Goal: Contribute content: Contribute content

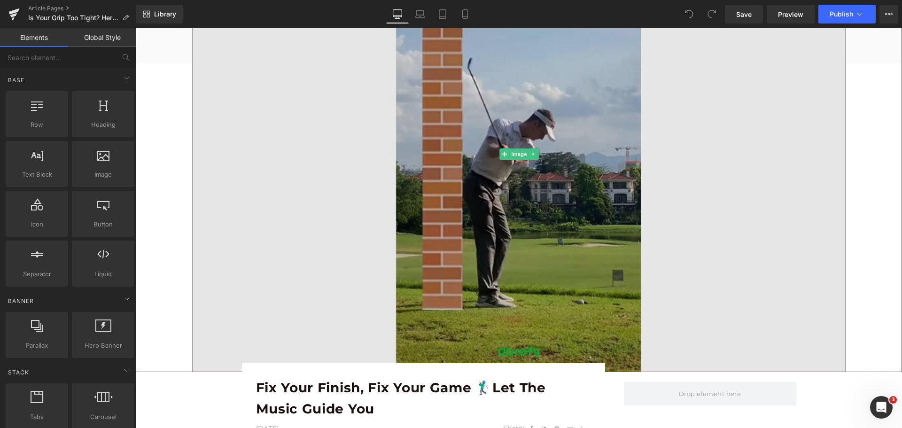
scroll to position [376, 0]
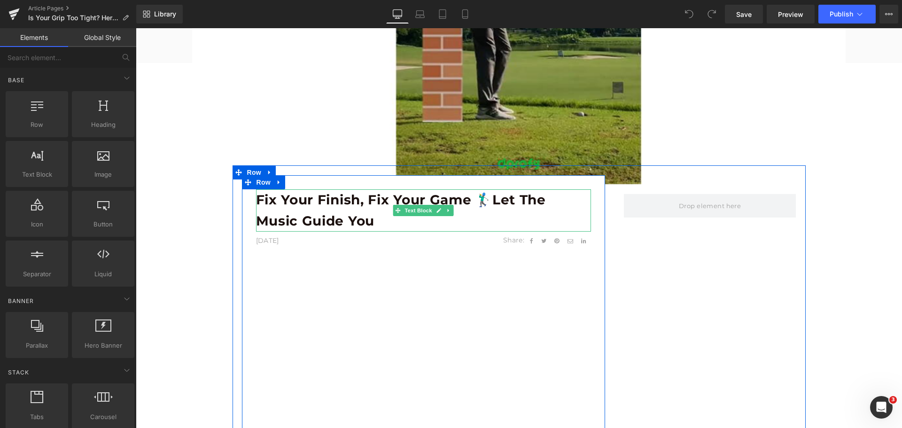
click at [302, 205] on b "Fix Your Finish, Fix Your Game 🏌️‍♂️Let the Music Guide You" at bounding box center [401, 210] width 290 height 37
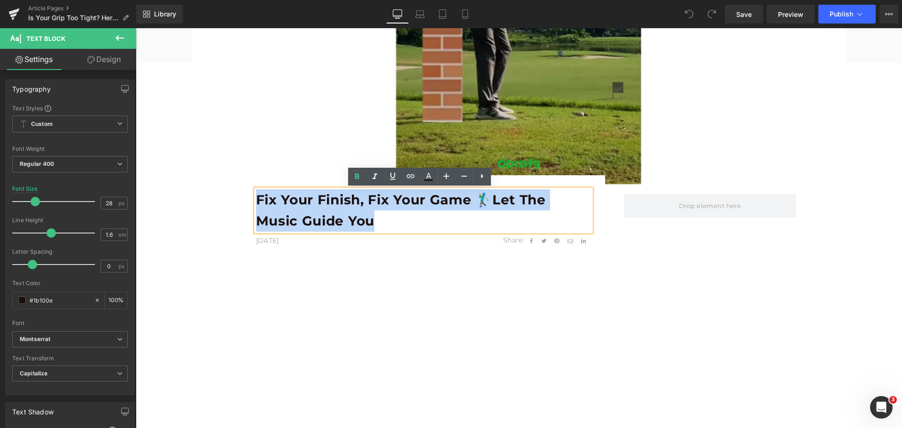
drag, startPoint x: 253, startPoint y: 200, endPoint x: 370, endPoint y: 218, distance: 118.4
click at [370, 218] on b "Fix Your Finish, Fix Your Game 🏌️‍♂️Let the Music Guide You" at bounding box center [401, 210] width 290 height 37
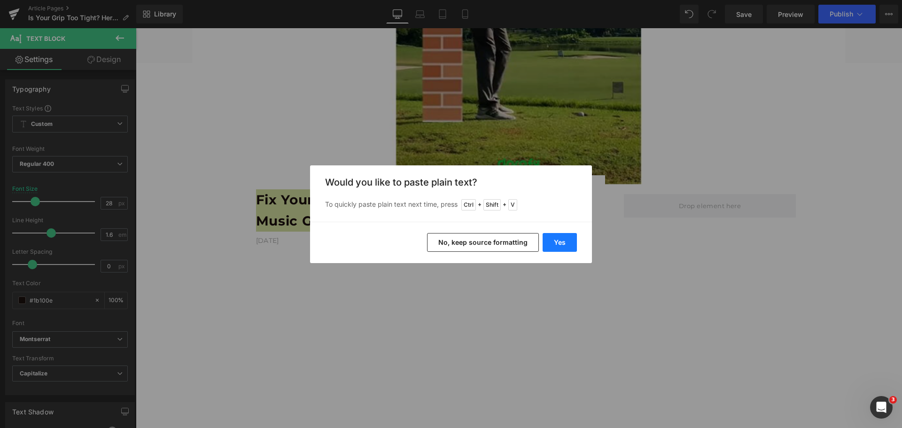
click at [562, 245] on button "Yes" at bounding box center [559, 242] width 34 height 19
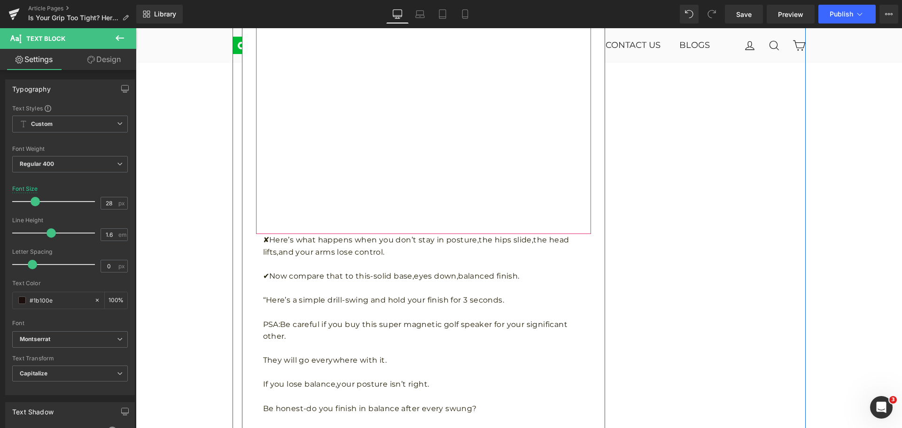
scroll to position [986, 0]
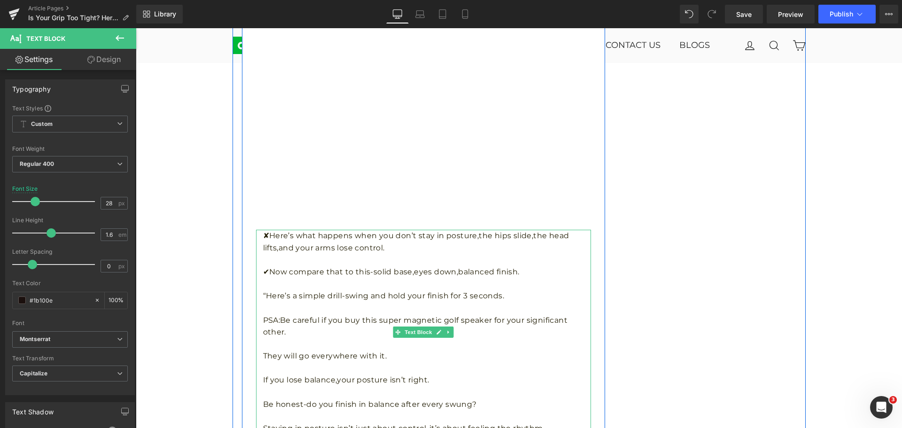
click at [299, 281] on p at bounding box center [427, 284] width 328 height 12
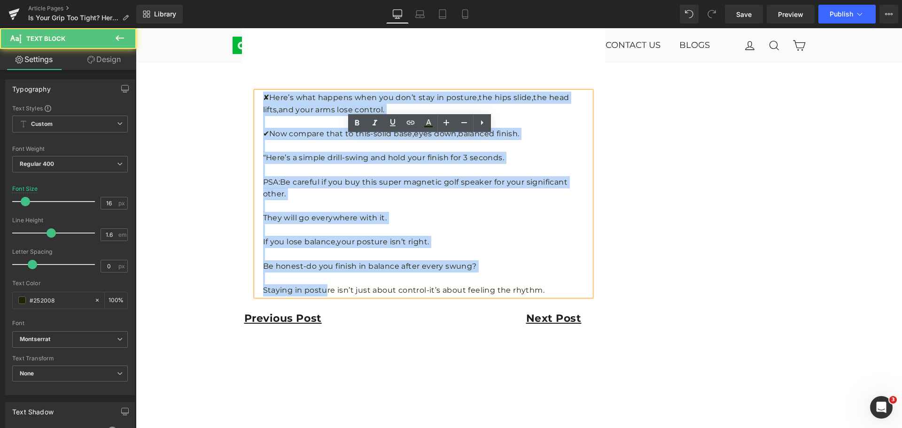
scroll to position [1127, 0]
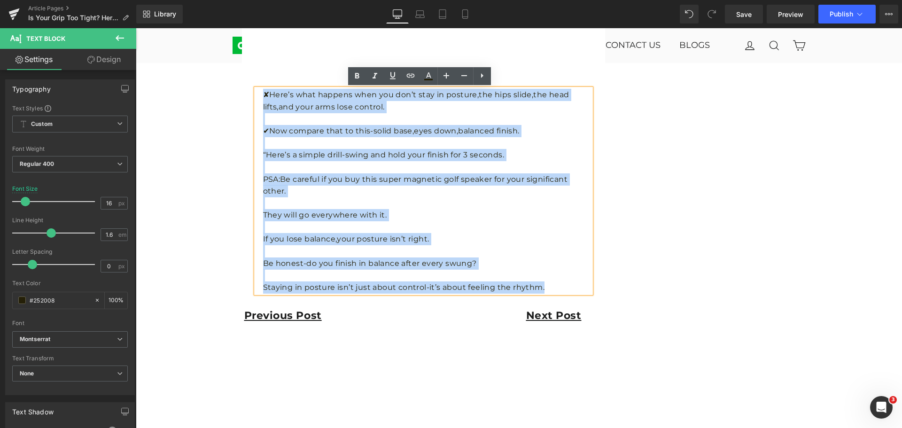
drag, startPoint x: 260, startPoint y: 235, endPoint x: 538, endPoint y: 286, distance: 282.6
click at [538, 286] on div "✘Here’s what happens when you don’t stay in posture,the hips slide,the head lif…" at bounding box center [423, 191] width 335 height 204
click at [437, 208] on p at bounding box center [427, 203] width 328 height 12
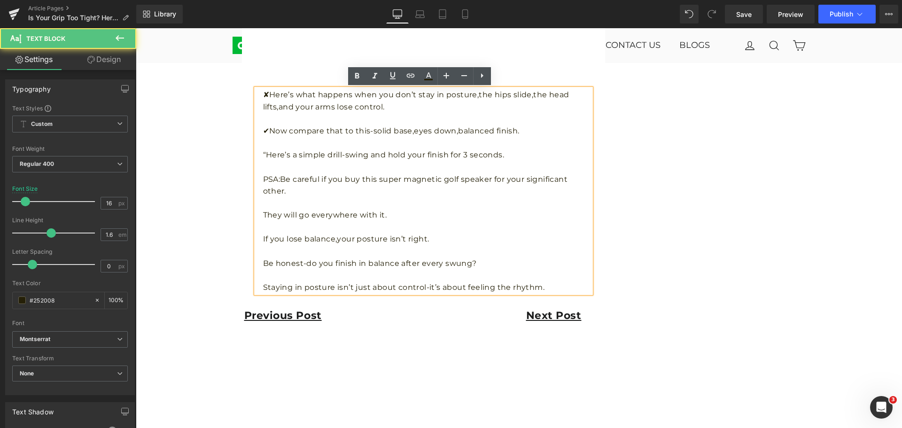
click at [349, 199] on p at bounding box center [427, 203] width 328 height 12
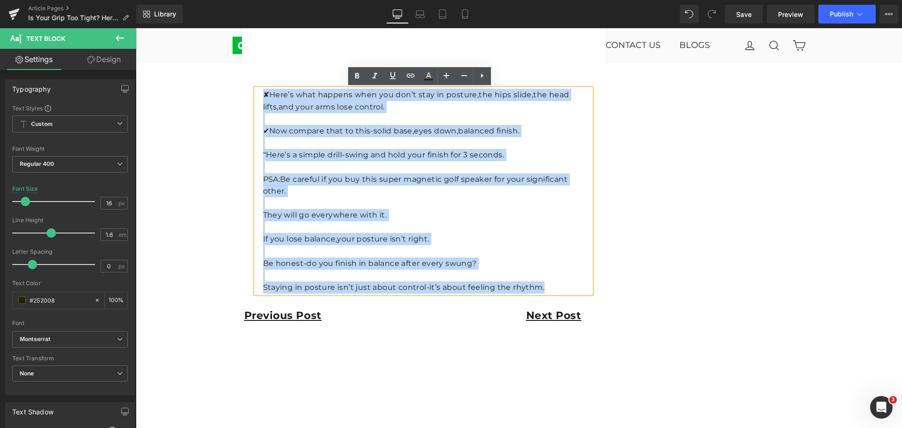
drag, startPoint x: 260, startPoint y: 93, endPoint x: 545, endPoint y: 281, distance: 341.4
click at [545, 281] on div "✘Here’s what happens when you don’t stay in posture,the hips slide,the head lif…" at bounding box center [423, 191] width 335 height 204
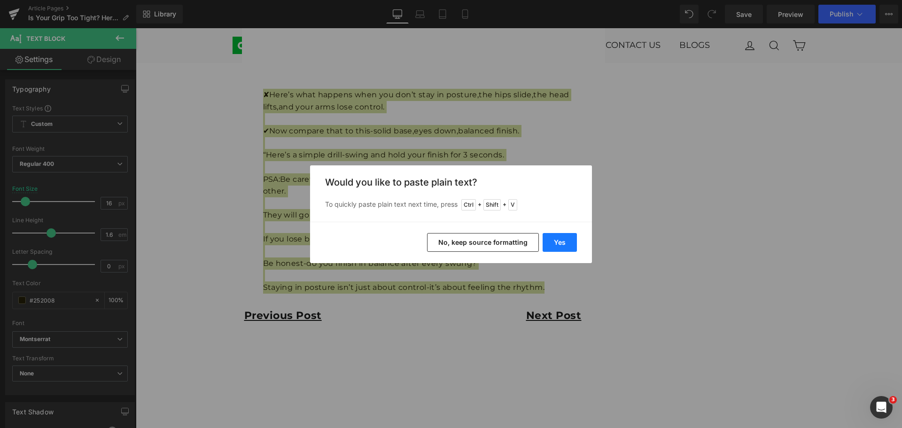
click at [564, 243] on button "Yes" at bounding box center [559, 242] width 34 height 19
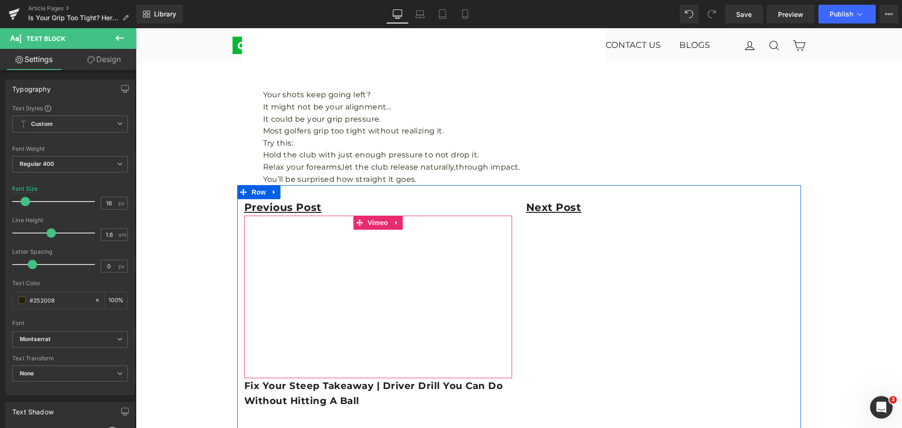
scroll to position [1033, 0]
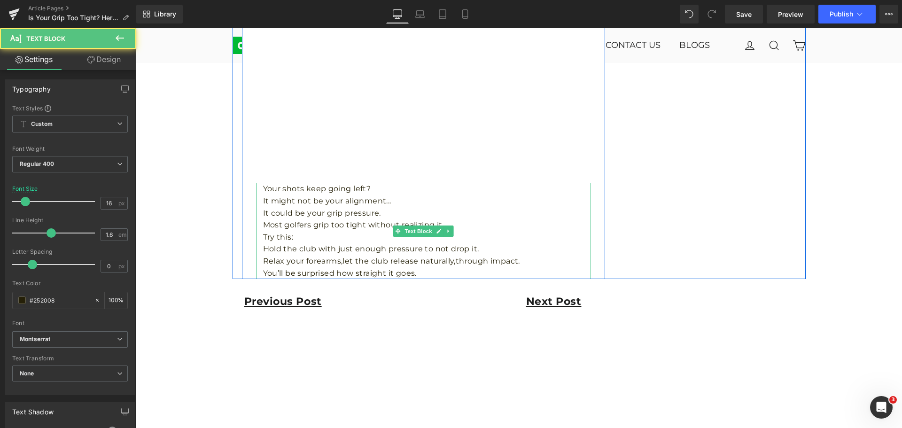
click at [388, 193] on p "Your shots keep going left?" at bounding box center [427, 189] width 328 height 12
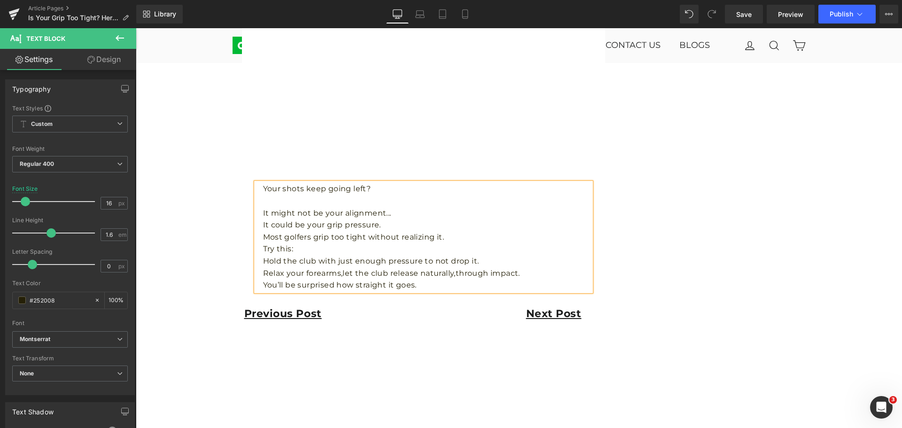
click at [395, 213] on p "It might not be your alignment..." at bounding box center [427, 213] width 328 height 12
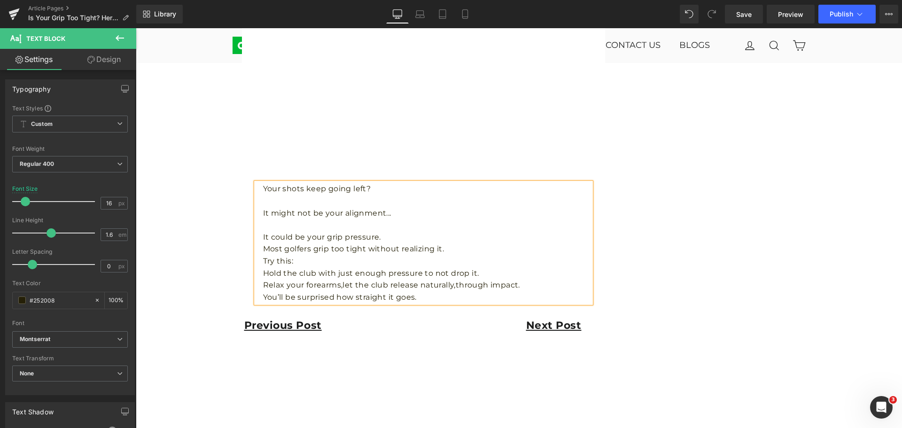
click at [388, 239] on p "It could be your grip pressure." at bounding box center [427, 237] width 328 height 12
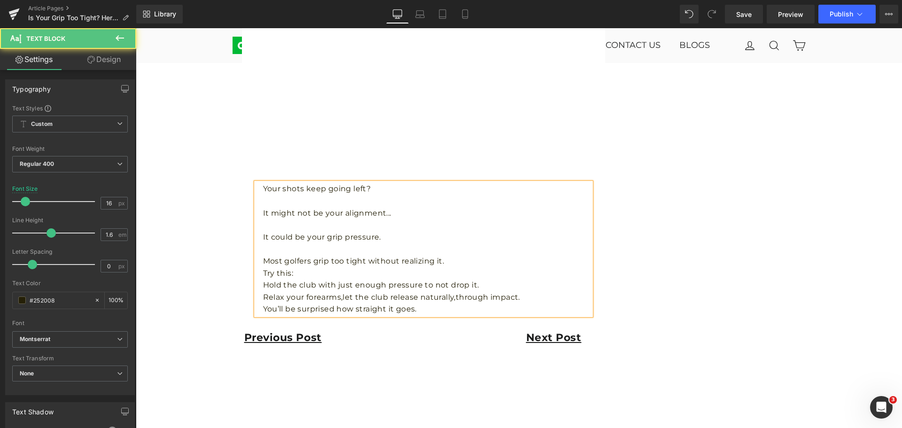
click at [456, 260] on p "Most golfers grip too tight without realizing it." at bounding box center [427, 261] width 328 height 12
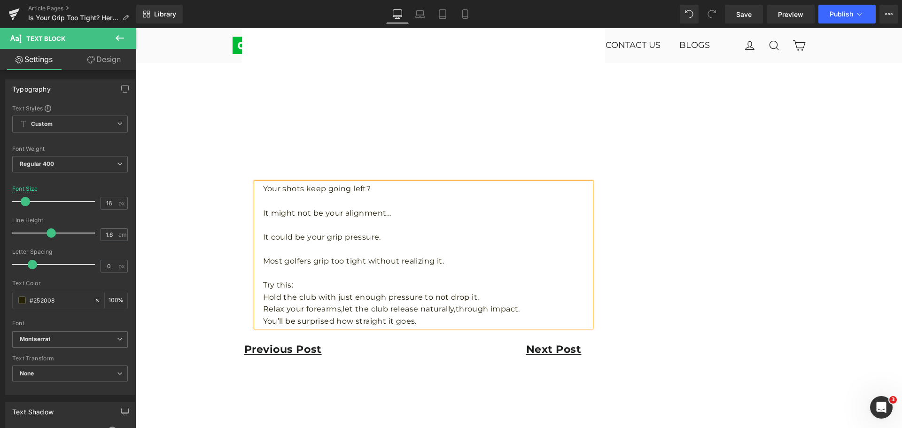
click at [421, 286] on p "Try this:" at bounding box center [427, 285] width 328 height 12
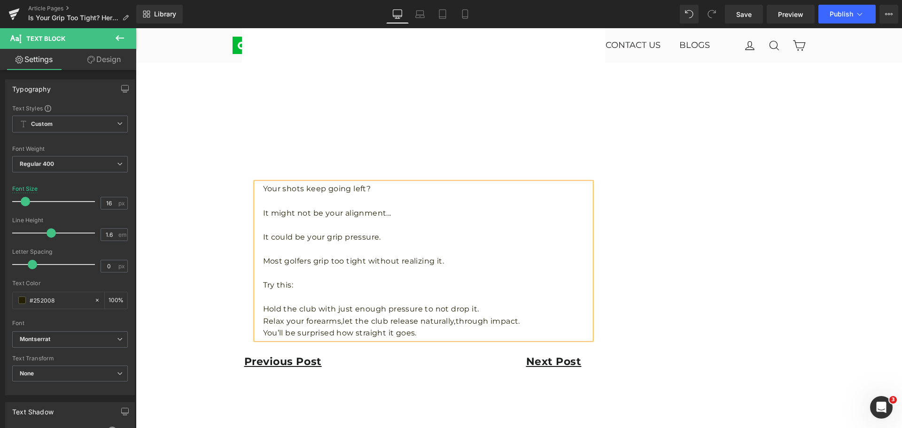
click at [505, 308] on p "Hold the club with just enough pressure to not drop it." at bounding box center [427, 309] width 328 height 12
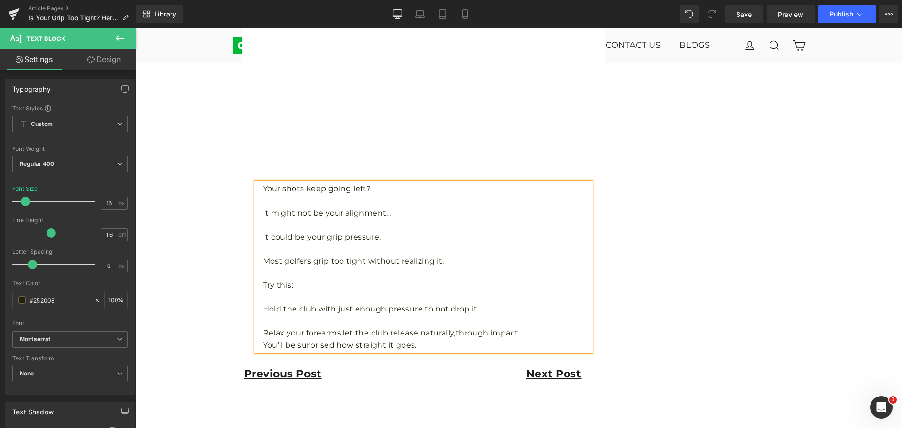
click at [526, 334] on p "Relax your forearms,let the club release naturally,through impact." at bounding box center [427, 333] width 328 height 12
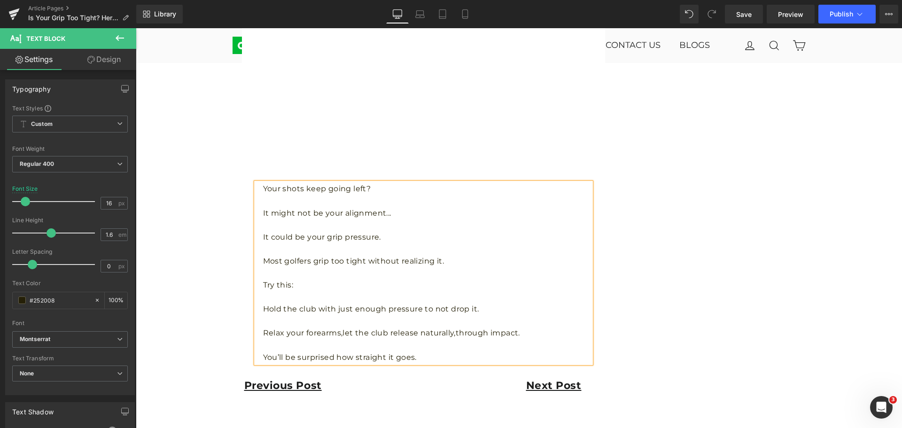
click at [860, 317] on div "Image Row Is Your Grip Too Tight? Here’s a Quick Fix 🖐️ Text Block [DATE] Text …" at bounding box center [519, 42] width 766 height 1963
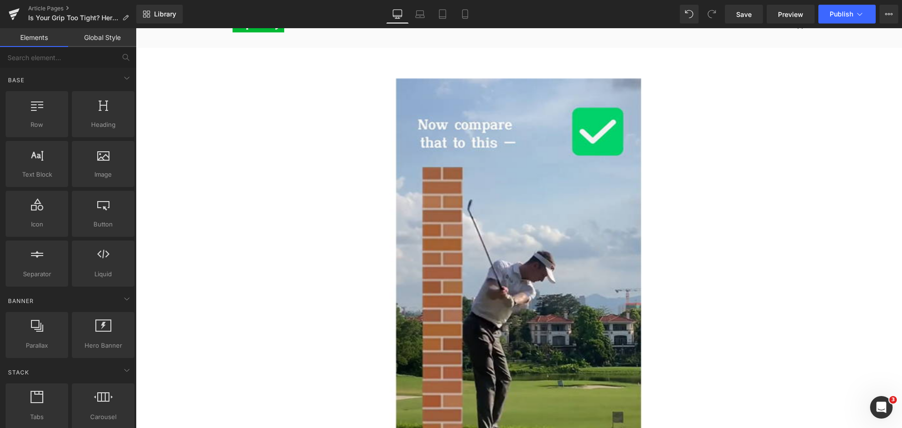
scroll to position [0, 0]
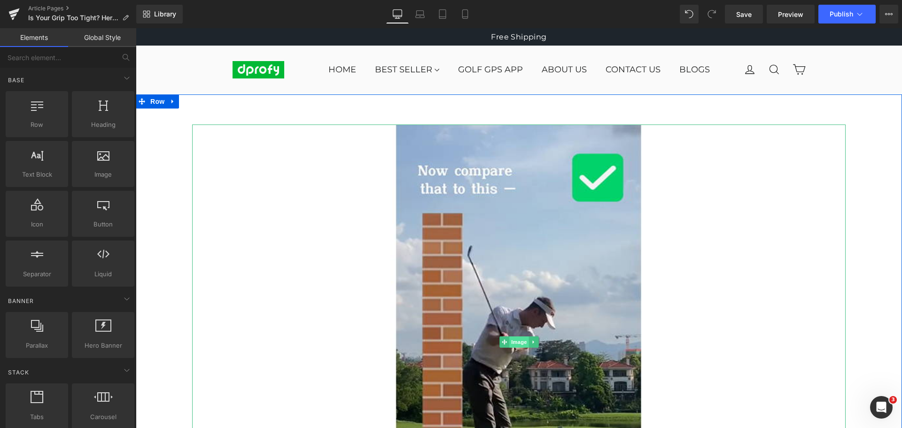
click at [513, 343] on span "Image" at bounding box center [519, 341] width 20 height 11
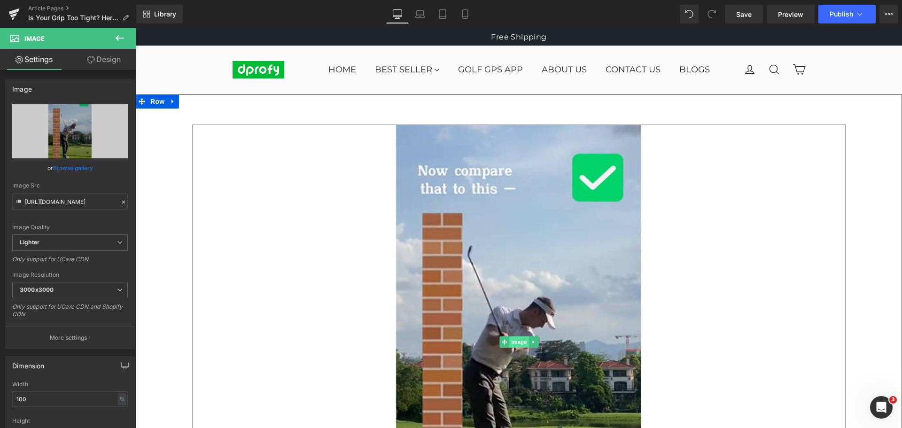
click at [514, 343] on span "Image" at bounding box center [519, 341] width 20 height 11
click at [514, 343] on span "Image" at bounding box center [519, 342] width 20 height 11
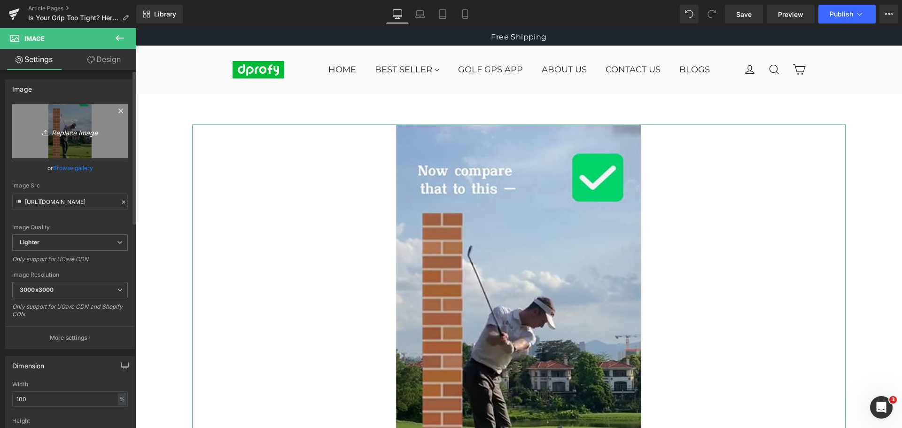
click at [72, 133] on icon "Replace Image" at bounding box center [69, 131] width 75 height 12
type input "C:\fakepath\Is Your Grip Too Tight Here’s a Quick Fix.jpg"
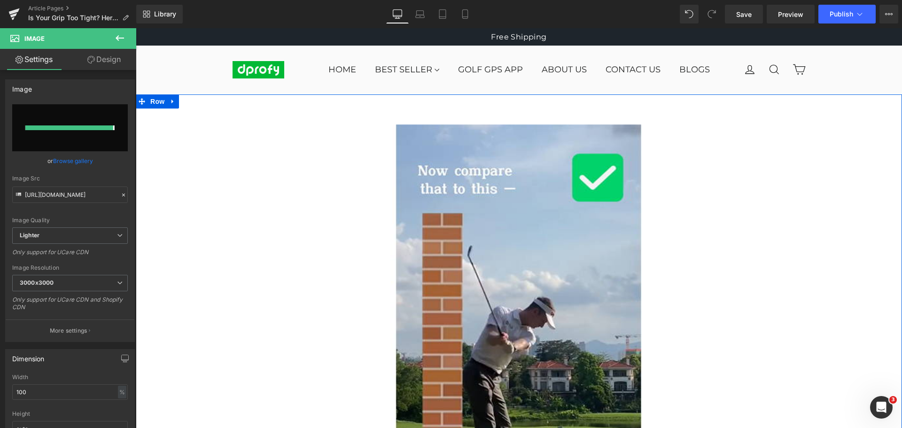
type input "[URL][DOMAIN_NAME]"
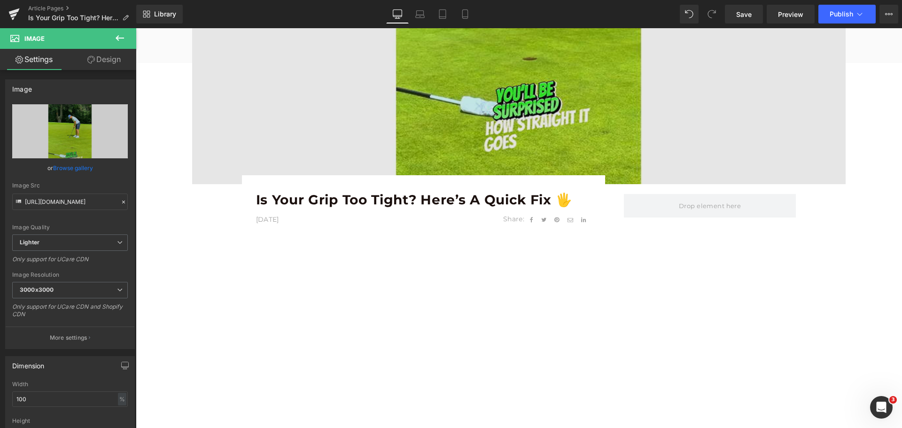
scroll to position [470, 0]
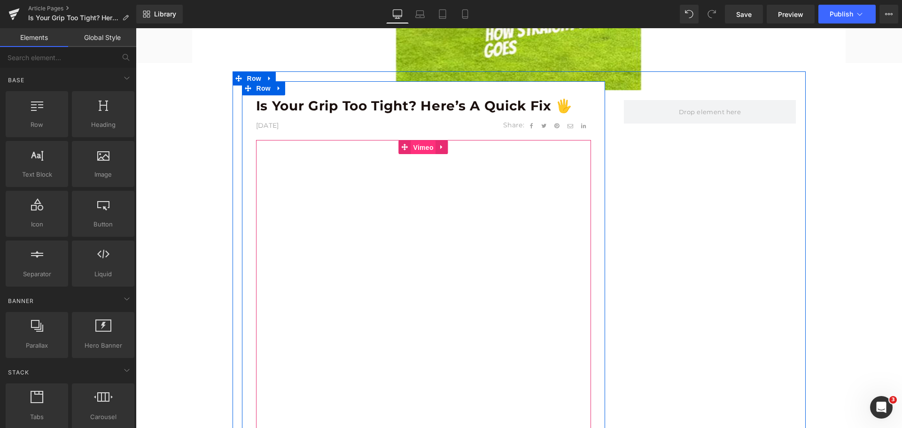
click at [423, 147] on span "Vimeo" at bounding box center [423, 147] width 25 height 14
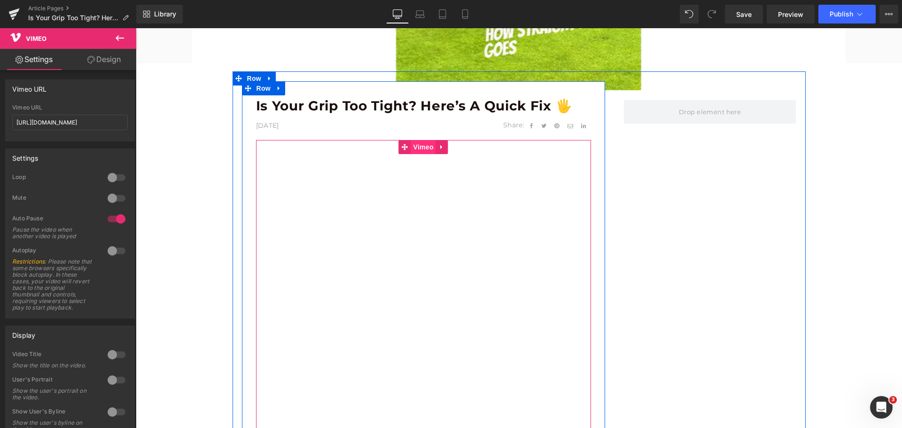
click at [417, 148] on span "Vimeo" at bounding box center [423, 147] width 25 height 14
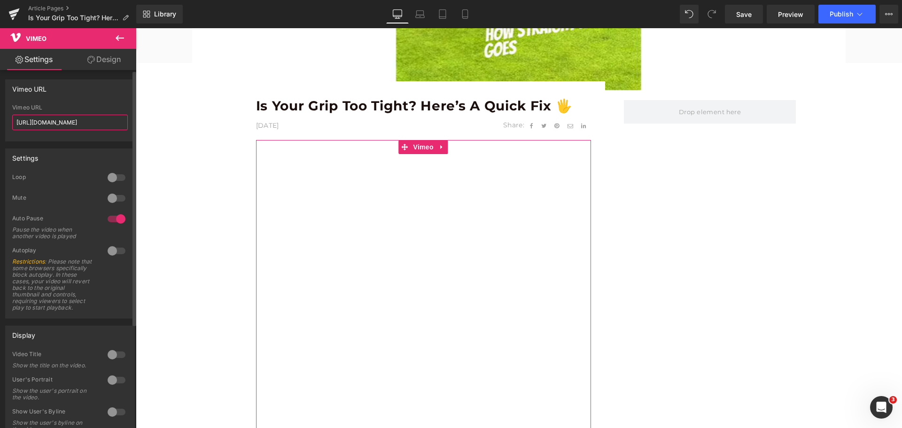
drag, startPoint x: 103, startPoint y: 123, endPoint x: 11, endPoint y: 119, distance: 92.1
click at [11, 119] on div "[URL][DOMAIN_NAME] Vimeo URL [URL][DOMAIN_NAME]" at bounding box center [70, 122] width 129 height 37
paste input "653877"
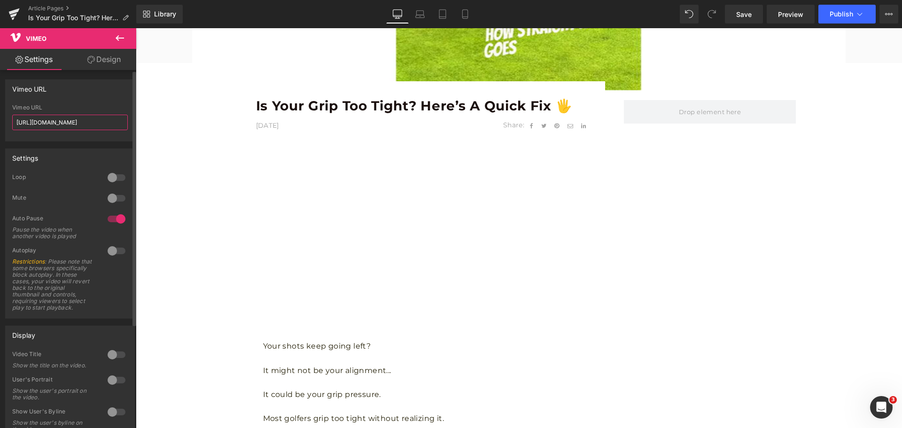
type input "[URL][DOMAIN_NAME]"
click at [79, 98] on div "Vimeo URL [URL][DOMAIN_NAME] Vimeo URL [URL][DOMAIN_NAME]" at bounding box center [70, 110] width 130 height 62
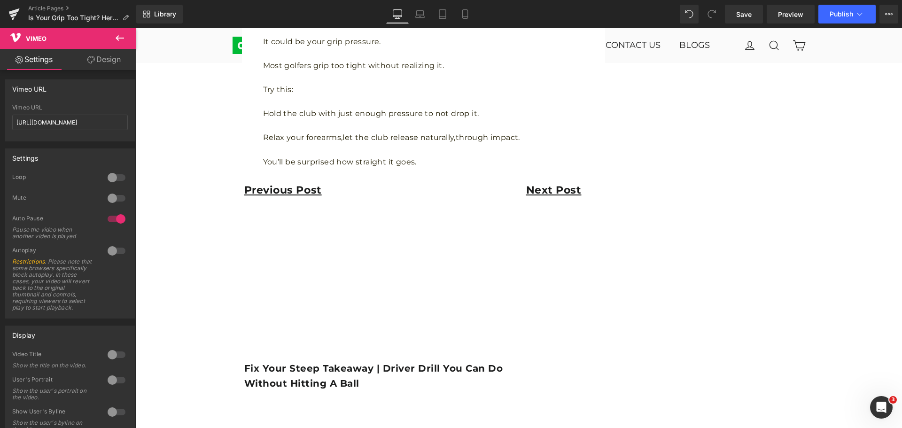
scroll to position [1315, 0]
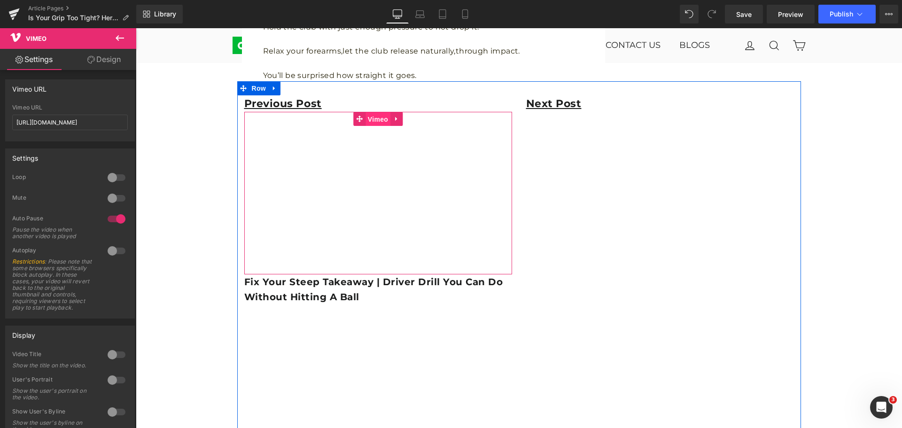
click at [374, 121] on span "Vimeo" at bounding box center [377, 119] width 25 height 14
click at [375, 118] on span "Vimeo" at bounding box center [377, 119] width 25 height 14
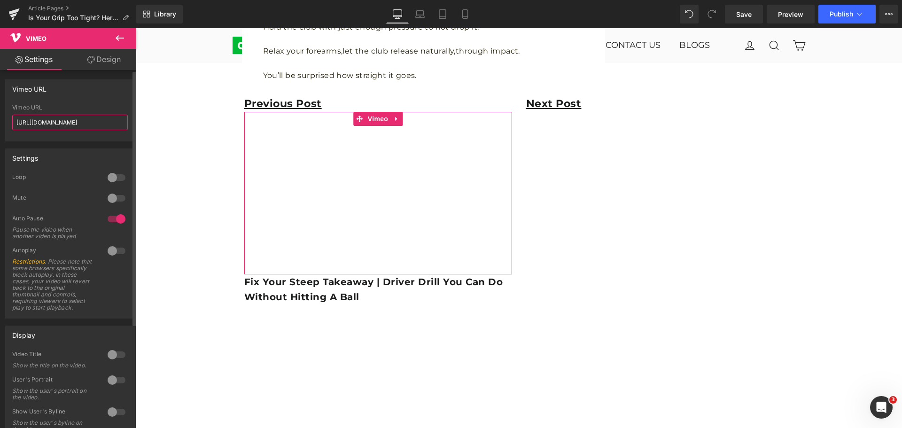
drag, startPoint x: 108, startPoint y: 123, endPoint x: 11, endPoint y: 120, distance: 97.3
click at [11, 120] on div "[URL][DOMAIN_NAME] Vimeo URL [URL][DOMAIN_NAME]" at bounding box center [70, 122] width 129 height 37
paste input "7339955?fl=pl&fe=sh"
type input "[URL][DOMAIN_NAME]"
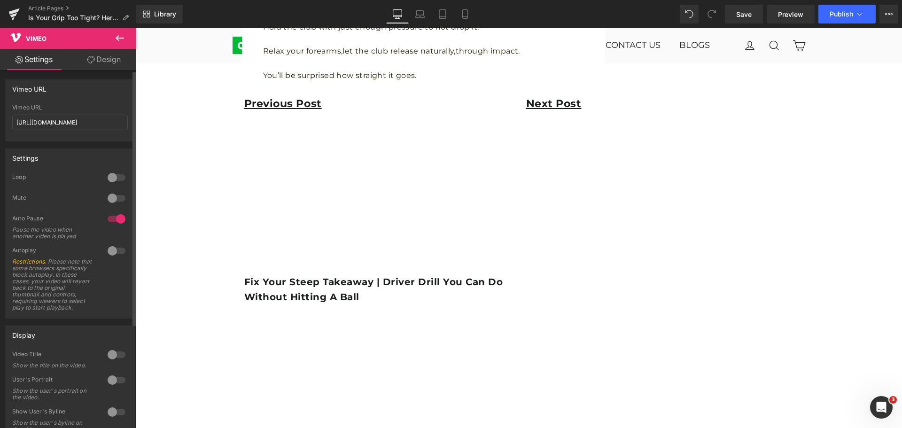
scroll to position [0, 0]
click at [77, 94] on div "Vimeo URL" at bounding box center [70, 89] width 129 height 18
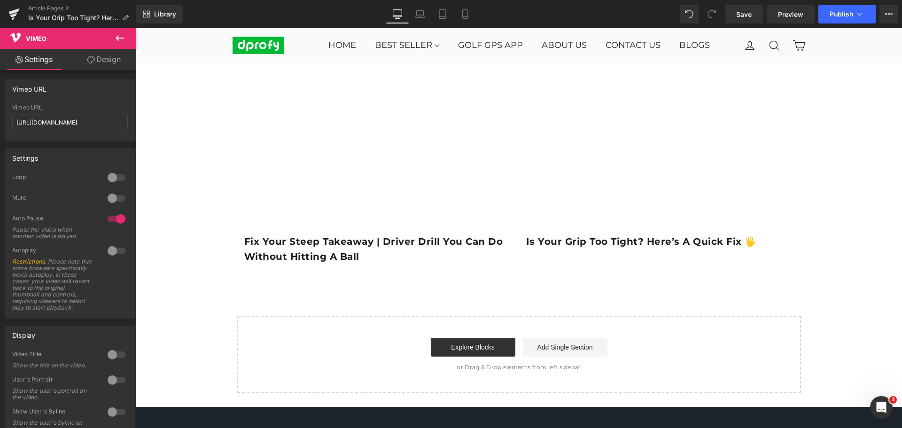
scroll to position [1691, 0]
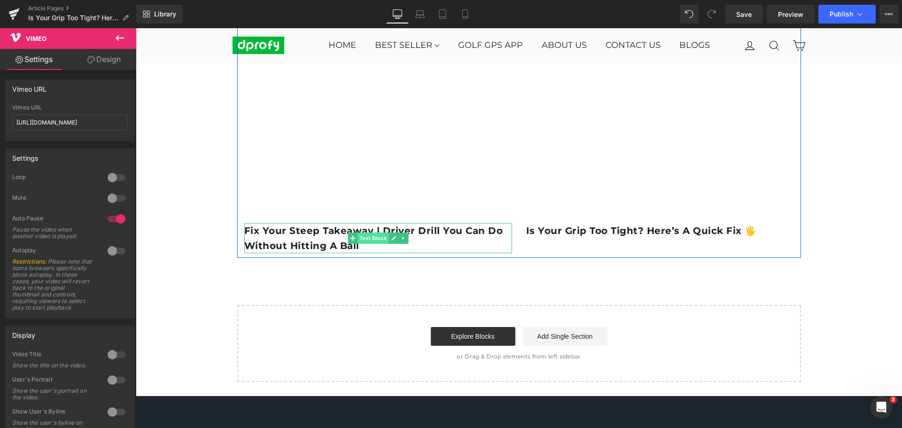
click at [371, 240] on span "Text Block" at bounding box center [372, 237] width 31 height 11
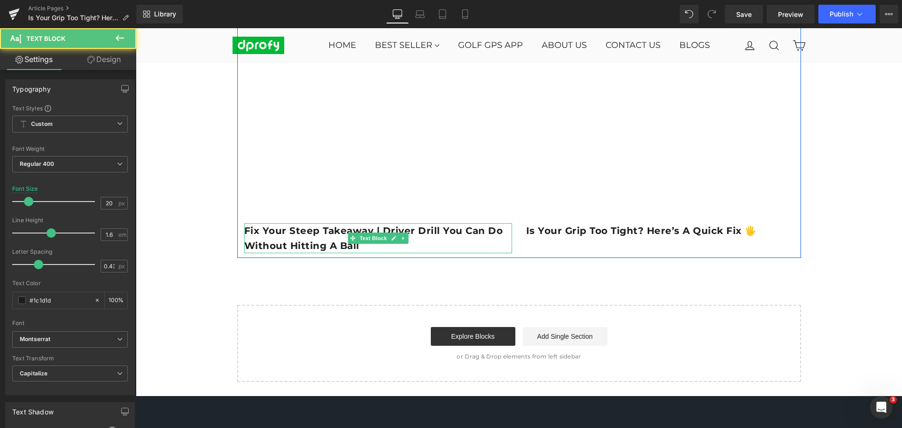
click at [426, 245] on p "Fix Your Steep Takeaway | Driver Drill You Can Do Without Hitting a Ball" at bounding box center [378, 238] width 268 height 30
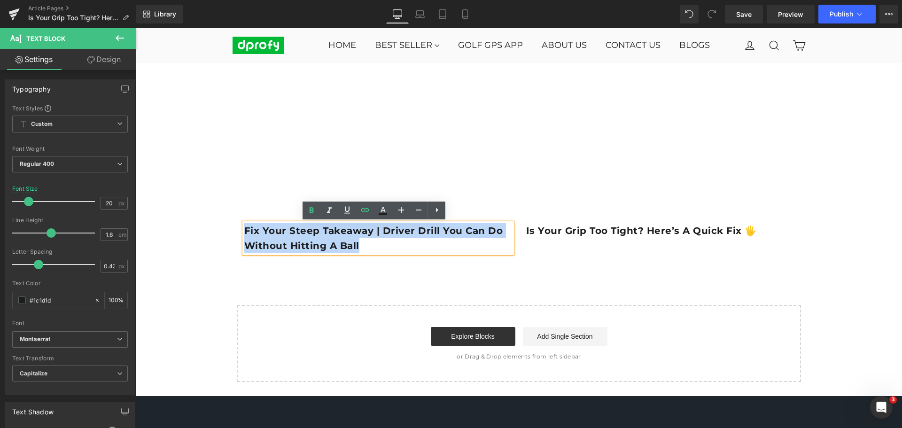
drag, startPoint x: 241, startPoint y: 230, endPoint x: 355, endPoint y: 250, distance: 115.9
click at [355, 250] on p "Fix Your Steep Takeaway | Driver Drill You Can Do Without Hitting a Ball" at bounding box center [378, 238] width 268 height 30
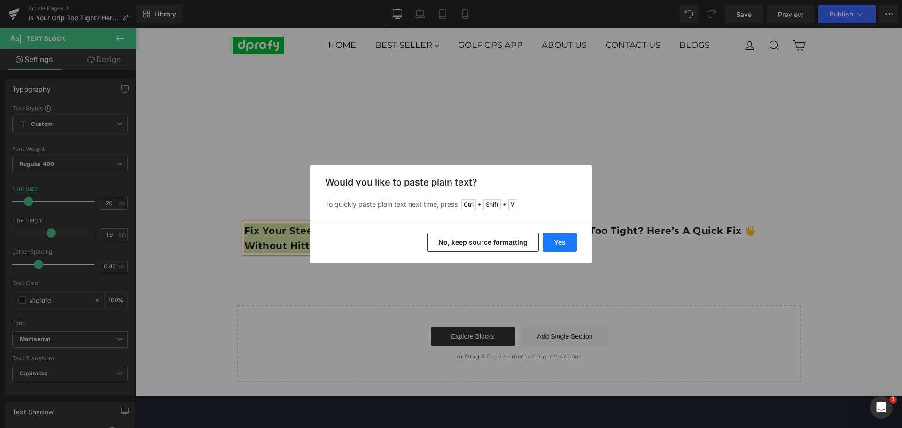
click at [567, 247] on button "Yes" at bounding box center [559, 242] width 34 height 19
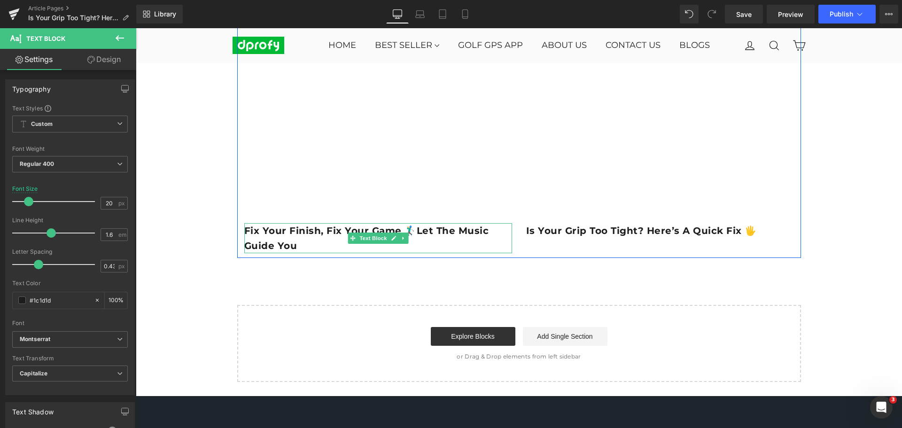
drag, startPoint x: 307, startPoint y: 246, endPoint x: 300, endPoint y: 246, distance: 7.5
click at [307, 246] on p "Fix Your Finish, Fix Your Game 🏌️‍♂️Let the Music Guide You" at bounding box center [378, 238] width 268 height 30
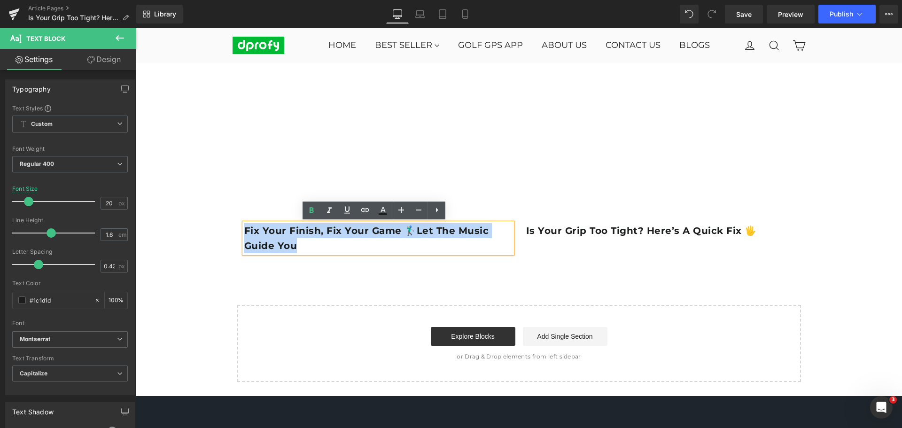
drag, startPoint x: 241, startPoint y: 229, endPoint x: 293, endPoint y: 243, distance: 53.0
click at [293, 243] on p "Fix Your Finish, Fix Your Game 🏌️‍♂️Let the Music Guide You" at bounding box center [378, 238] width 268 height 30
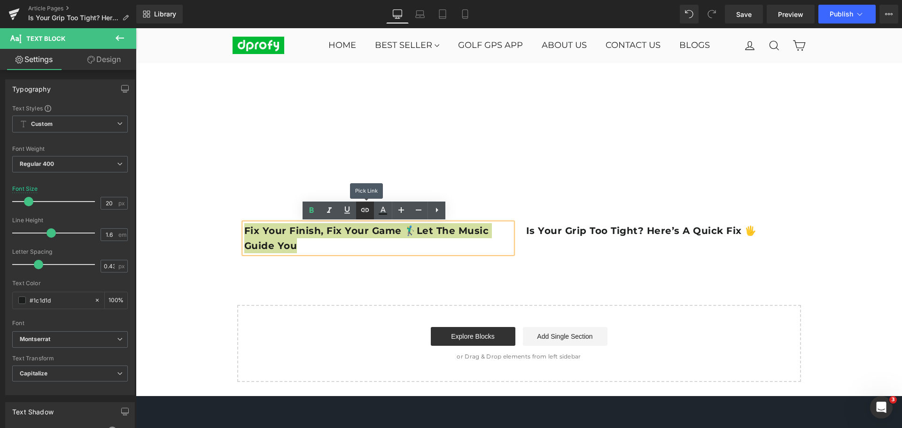
click at [365, 213] on icon at bounding box center [364, 209] width 11 height 11
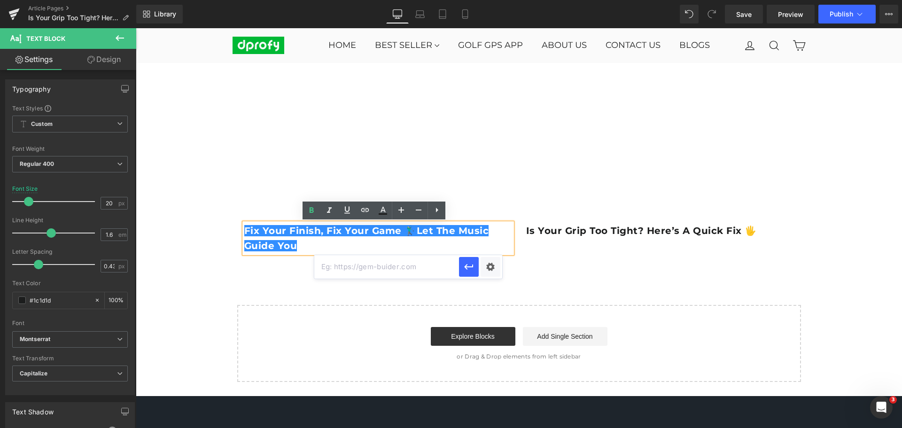
click at [352, 269] on input "text" at bounding box center [386, 266] width 145 height 23
paste input "[URL][DOMAIN_NAME]"
type input "[URL][DOMAIN_NAME]"
drag, startPoint x: 324, startPoint y: 244, endPoint x: 464, endPoint y: 271, distance: 142.9
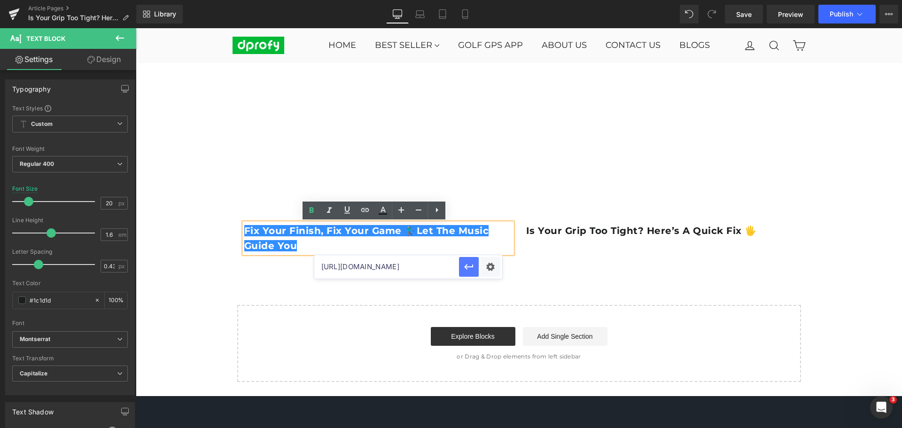
click at [464, 271] on icon "button" at bounding box center [468, 266] width 11 height 11
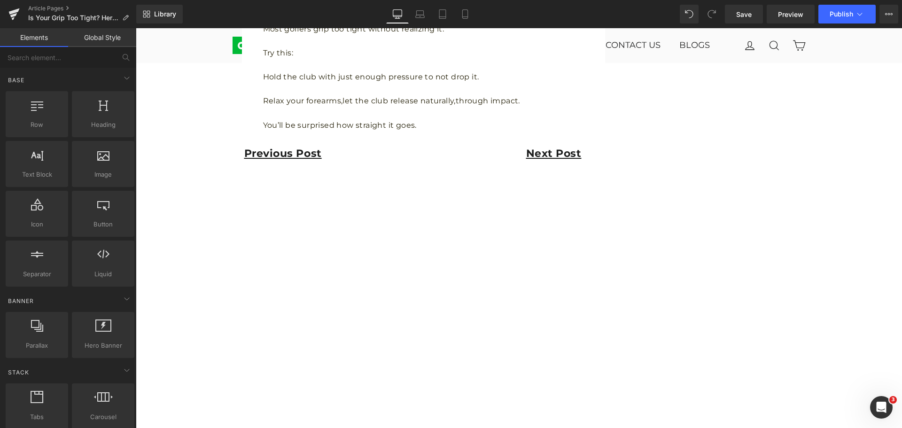
scroll to position [1221, 0]
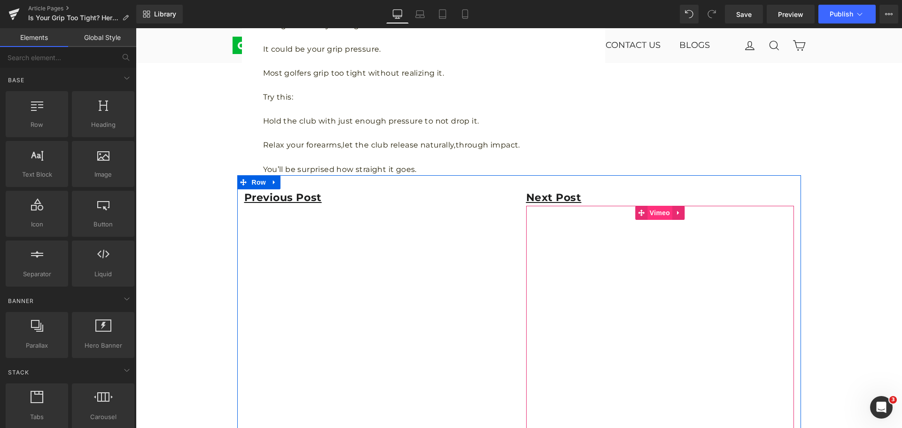
click at [656, 216] on span "Vimeo" at bounding box center [659, 213] width 25 height 14
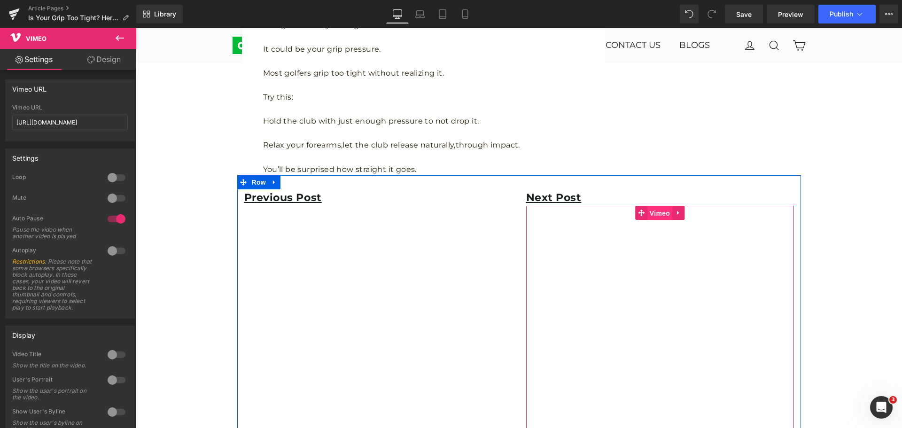
click at [654, 214] on span "Vimeo" at bounding box center [659, 213] width 25 height 14
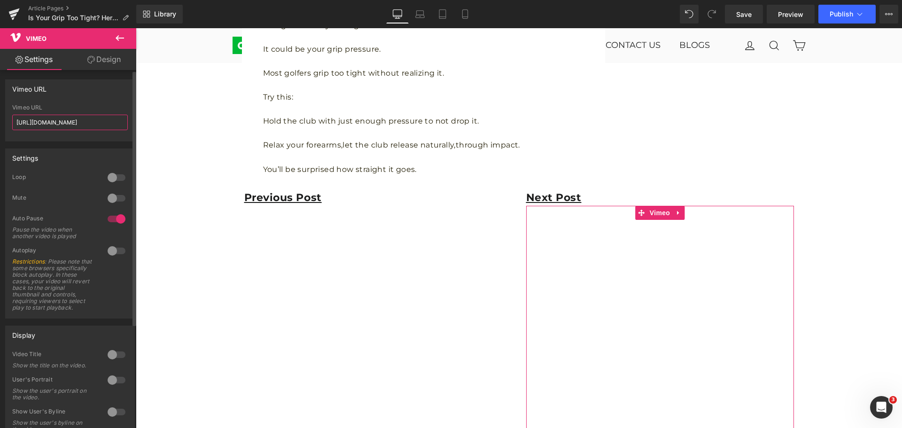
drag, startPoint x: 105, startPoint y: 122, endPoint x: 24, endPoint y: 116, distance: 80.9
click at [15, 118] on input "[URL][DOMAIN_NAME]" at bounding box center [70, 122] width 116 height 15
paste input "9323658"
type input "[URL][DOMAIN_NAME]"
click at [79, 99] on div "Vimeo URL [URL][DOMAIN_NAME] Vimeo URL [URL][DOMAIN_NAME]" at bounding box center [70, 110] width 130 height 62
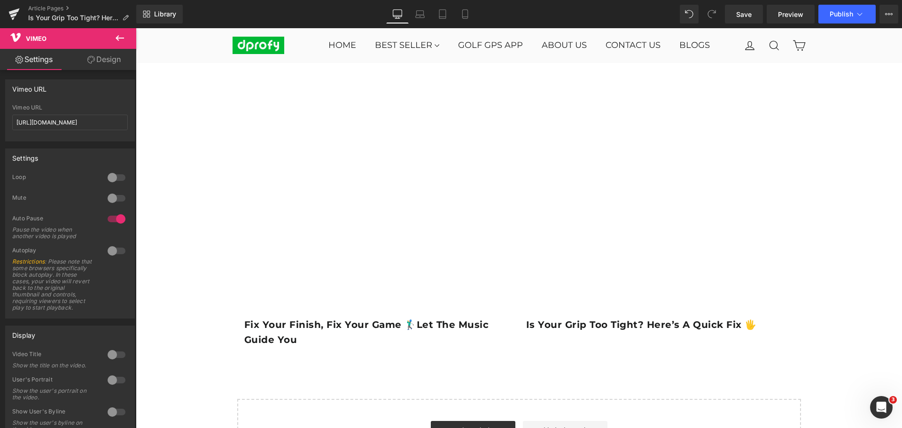
scroll to position [1644, 0]
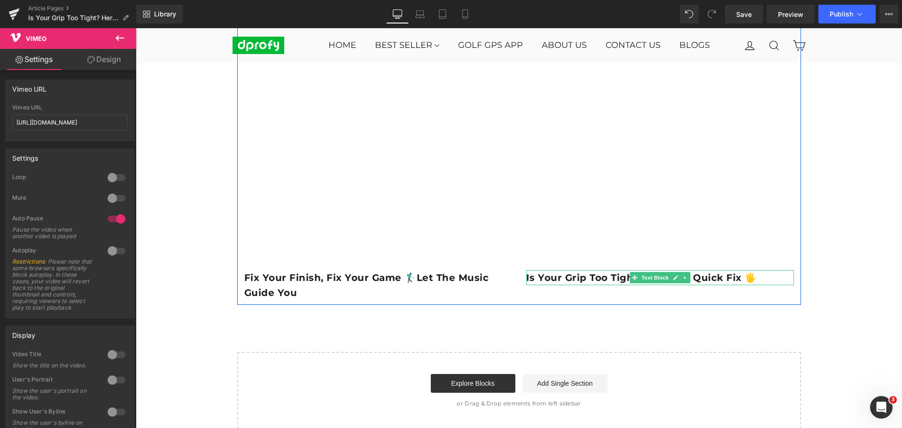
click at [610, 277] on b "Is Your Grip Too Tight? Here’s a Quick Fix 🖐️" at bounding box center [641, 277] width 231 height 11
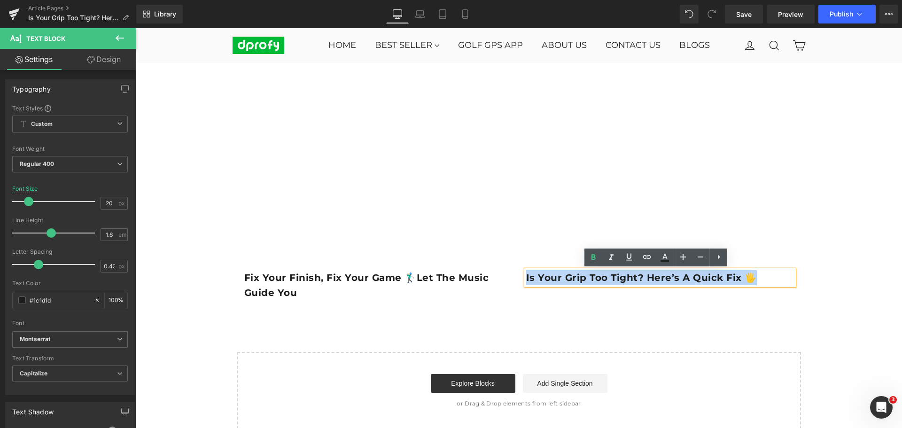
drag, startPoint x: 525, startPoint y: 277, endPoint x: 747, endPoint y: 277, distance: 222.1
click at [747, 277] on b "Is Your Grip Too Tight? Here’s a Quick Fix 🖐️" at bounding box center [641, 277] width 231 height 11
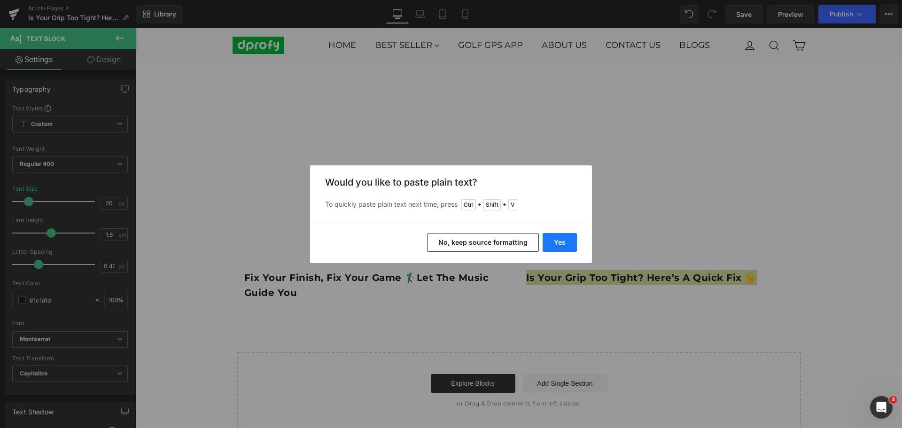
click at [570, 248] on button "Yes" at bounding box center [559, 242] width 34 height 19
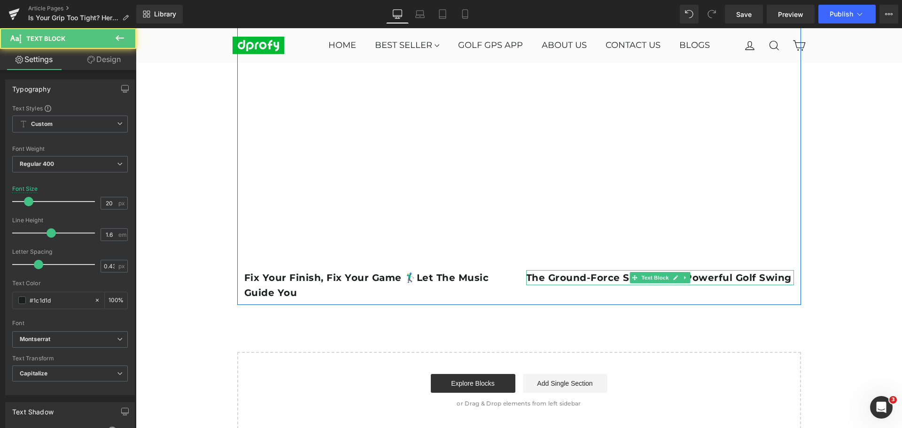
click at [554, 276] on b "The Ground-Force Secret to a Powerful Golf Swing" at bounding box center [658, 277] width 265 height 11
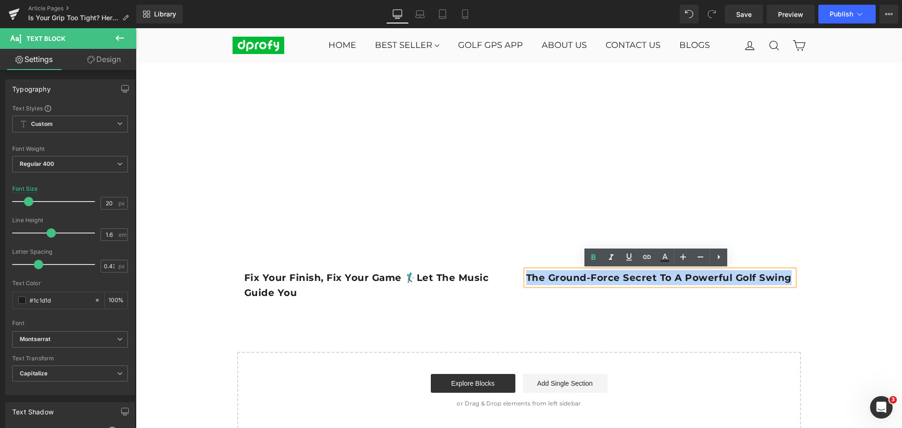
drag, startPoint x: 523, startPoint y: 278, endPoint x: 780, endPoint y: 277, distance: 257.8
click at [780, 277] on b "The Ground-Force Secret to a Powerful Golf Swing" at bounding box center [658, 277] width 265 height 11
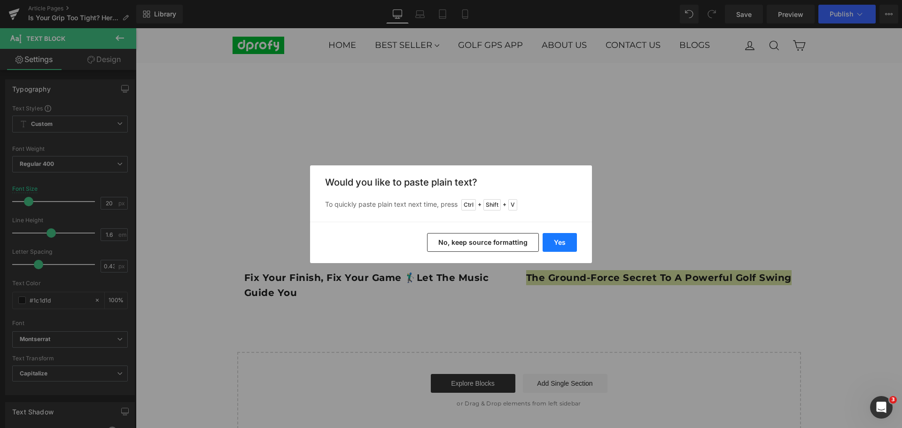
click at [569, 247] on button "Yes" at bounding box center [559, 242] width 34 height 19
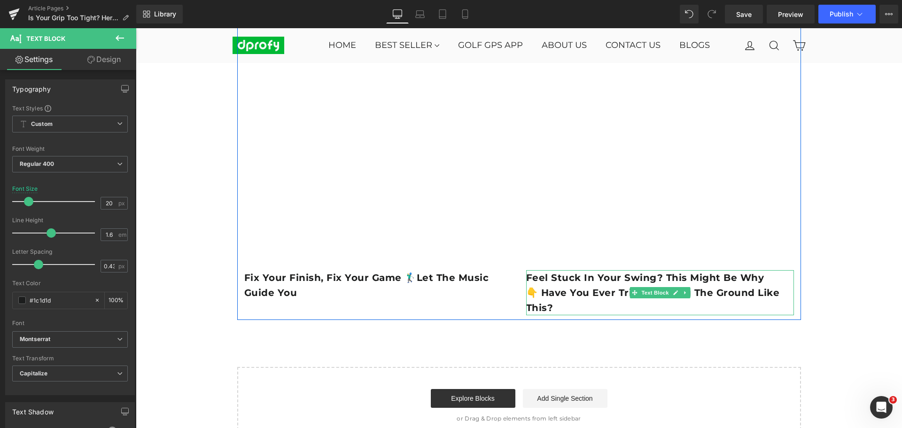
click at [539, 292] on b "Feel Stuck in Your Swing? This Might Be Why👇 Have you ever tried pushing the gr…" at bounding box center [653, 292] width 254 height 41
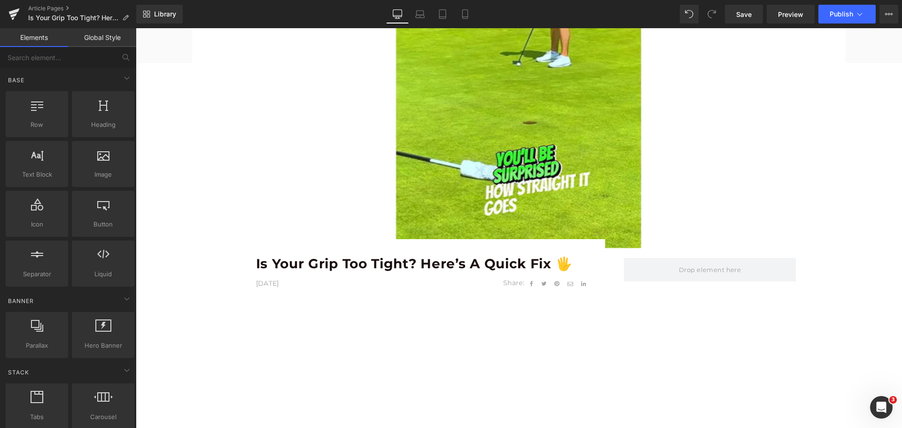
scroll to position [329, 0]
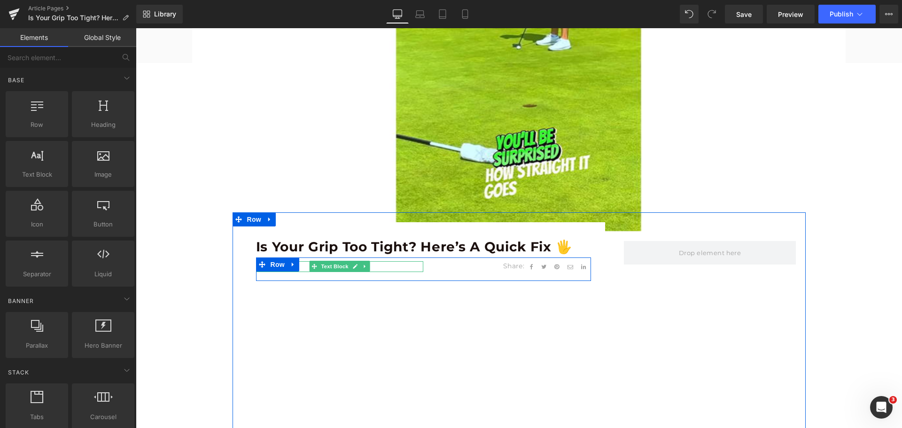
click at [299, 265] on p "[DATE]" at bounding box center [340, 266] width 168 height 10
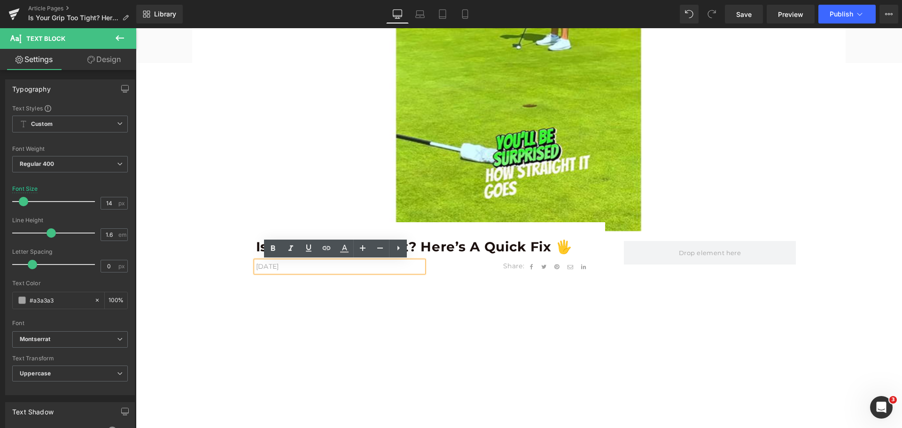
click at [302, 266] on p "[DATE]" at bounding box center [340, 266] width 168 height 10
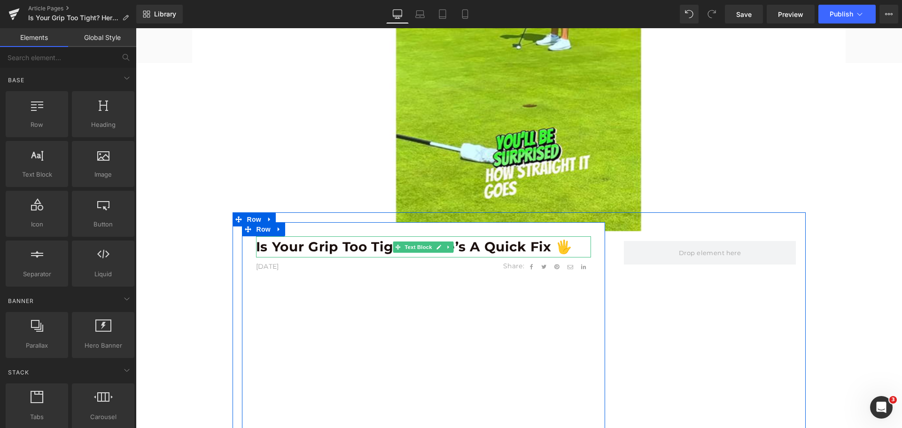
click at [327, 246] on b "Is Your Grip Too Tight? Here’s a Quick Fix 🖐️" at bounding box center [414, 247] width 317 height 16
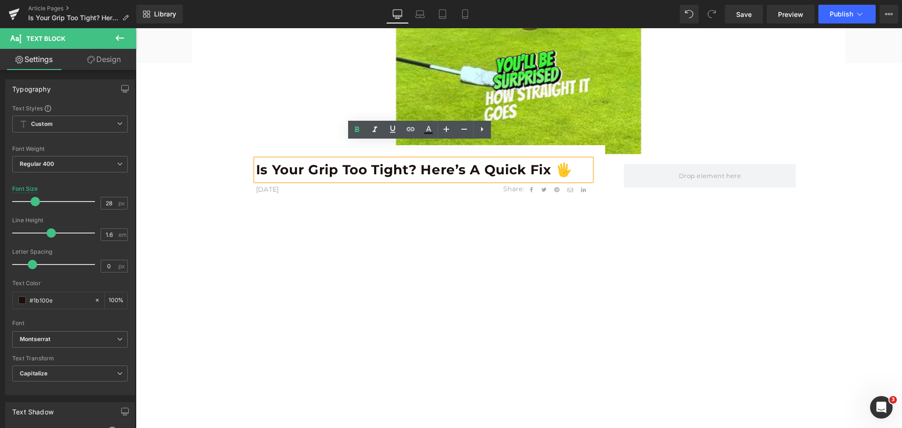
scroll to position [423, 0]
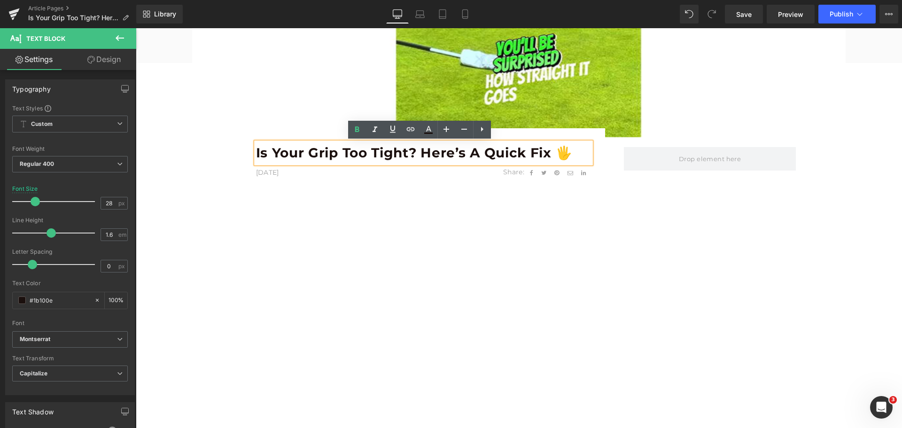
click at [323, 154] on b "Is Your Grip Too Tight? Here’s a Quick Fix 🖐️" at bounding box center [414, 153] width 317 height 16
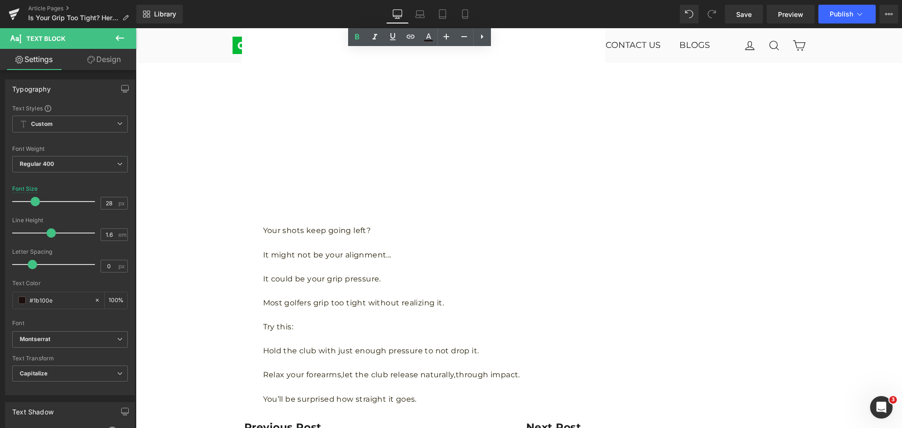
scroll to position [1080, 0]
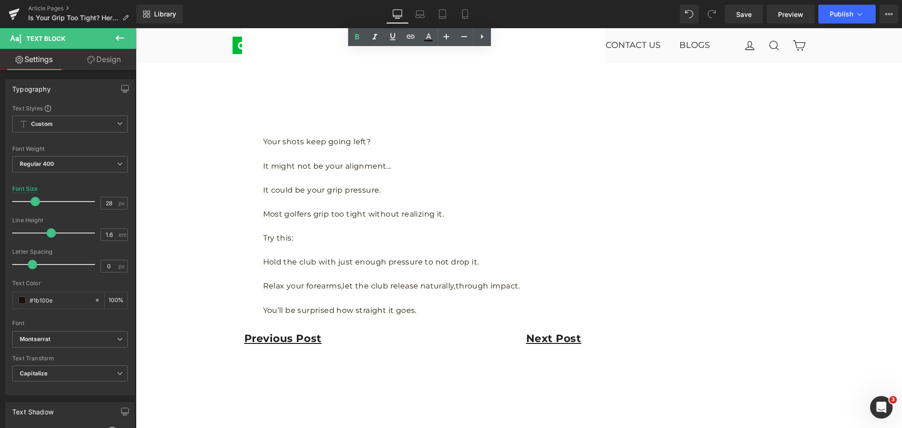
click at [357, 214] on p "Most golfers grip too tight without realizing it." at bounding box center [427, 214] width 328 height 12
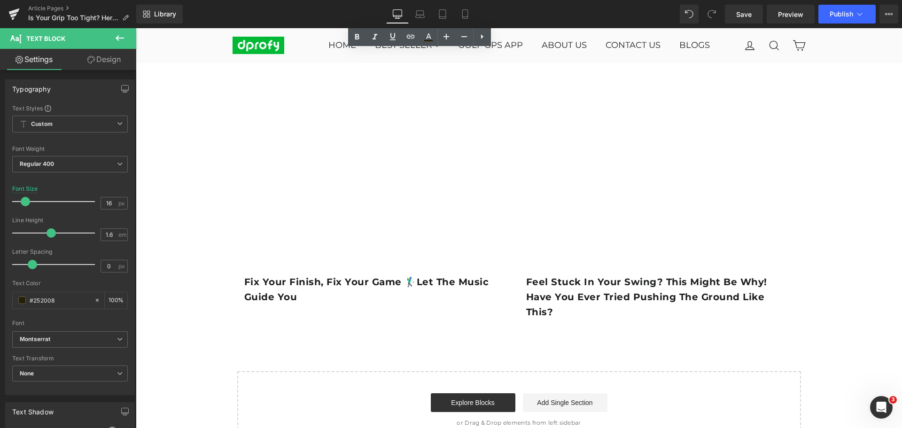
scroll to position [1691, 0]
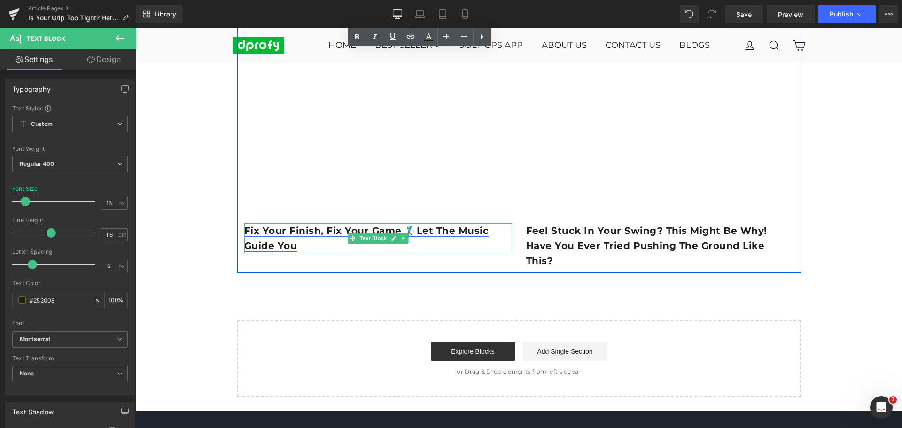
click at [318, 232] on link "Fix Your Finish, Fix Your Game 🏌️‍♂️Let the Music Guide You" at bounding box center [366, 238] width 245 height 26
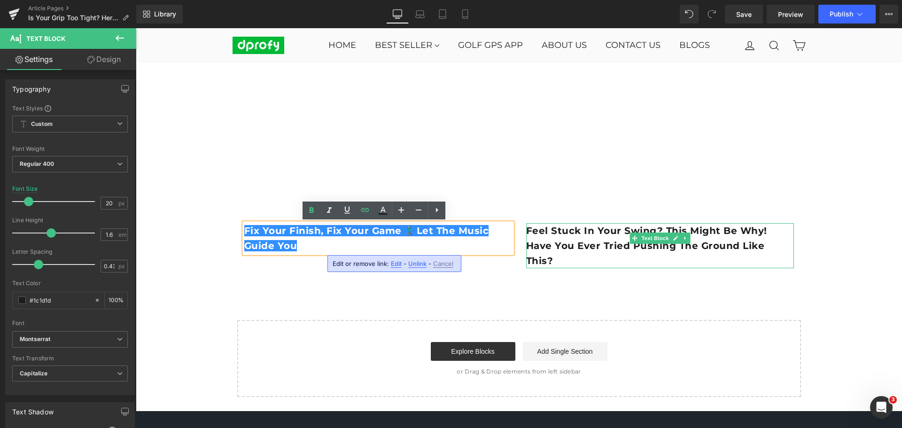
click at [564, 248] on b "Feel Stuck in Your Swing? This Might Be Why! Have you ever tried pushing the gr…" at bounding box center [646, 245] width 241 height 41
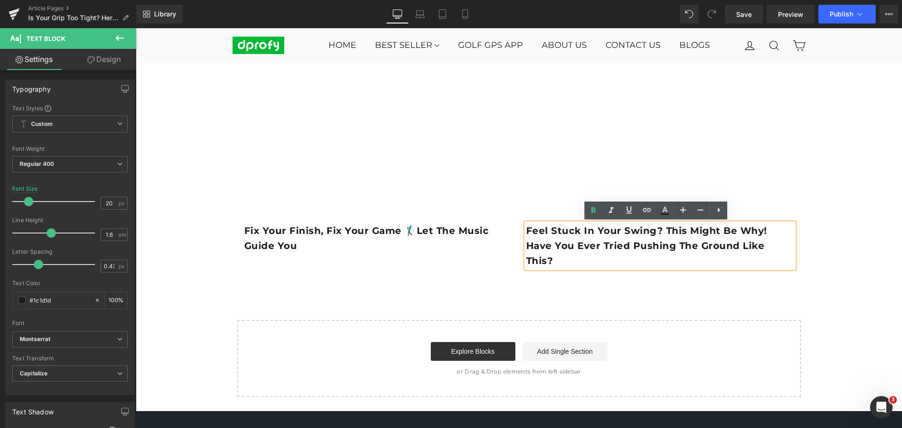
click at [565, 240] on p "Feel Stuck in Your Swing? This Might Be Why! Have you ever tried pushing the gr…" at bounding box center [660, 245] width 268 height 45
click at [457, 238] on p "Fix Your Finish, Fix Your Game 🏌️‍♂️Let the Music Guide You" at bounding box center [378, 238] width 268 height 30
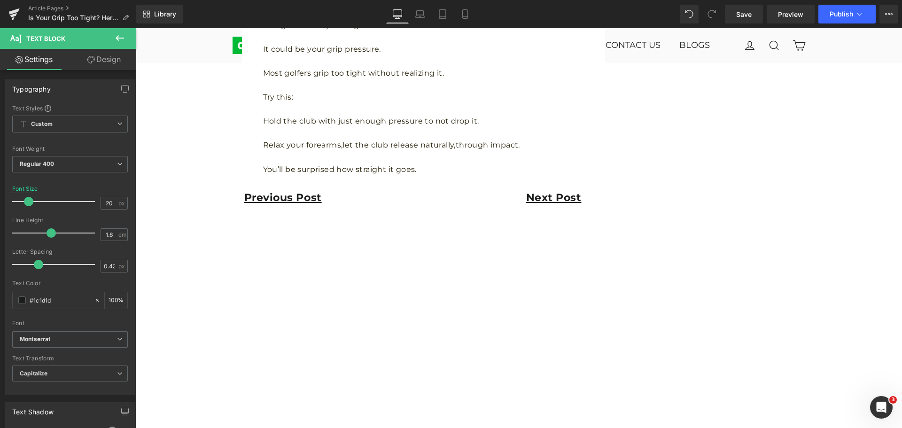
scroll to position [1080, 0]
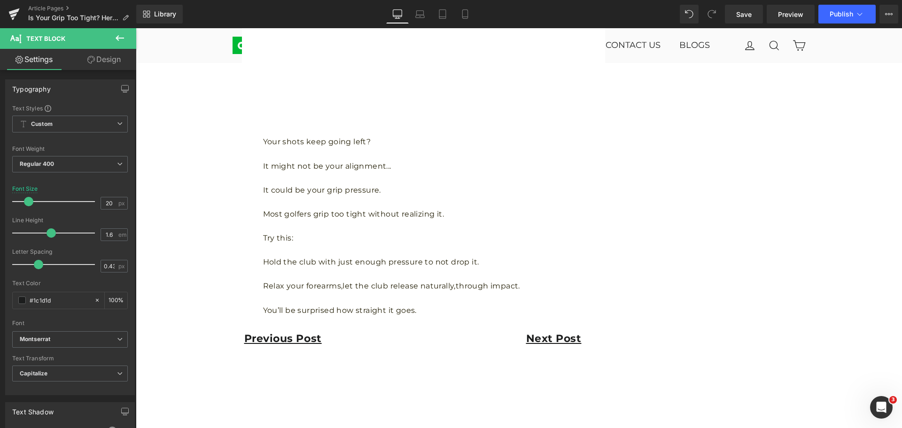
click at [450, 238] on p "Try this:" at bounding box center [427, 238] width 328 height 12
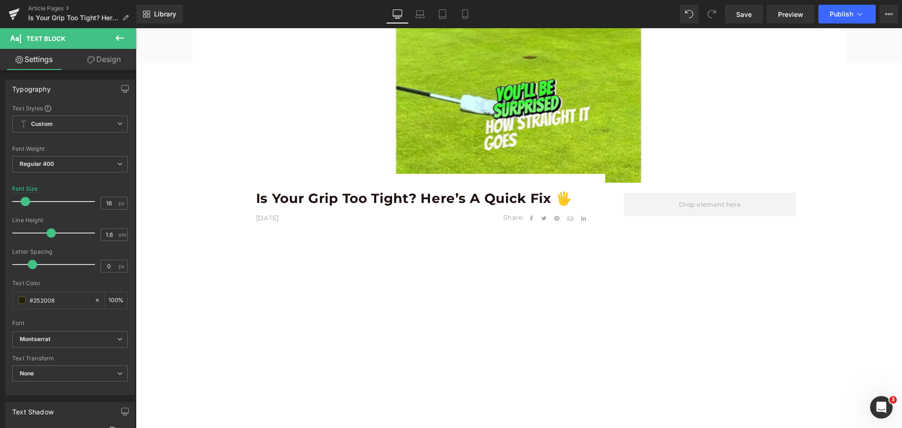
scroll to position [329, 0]
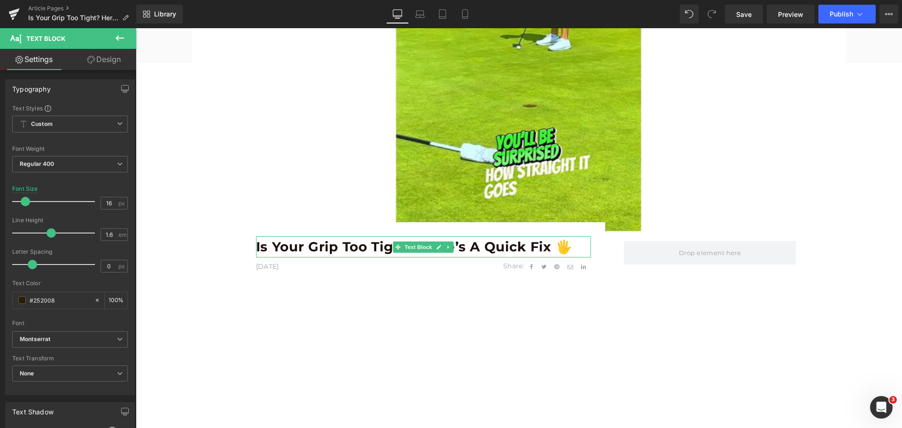
click at [475, 245] on b "Is Your Grip Too Tight? Here’s a Quick Fix 🖐️" at bounding box center [414, 247] width 317 height 16
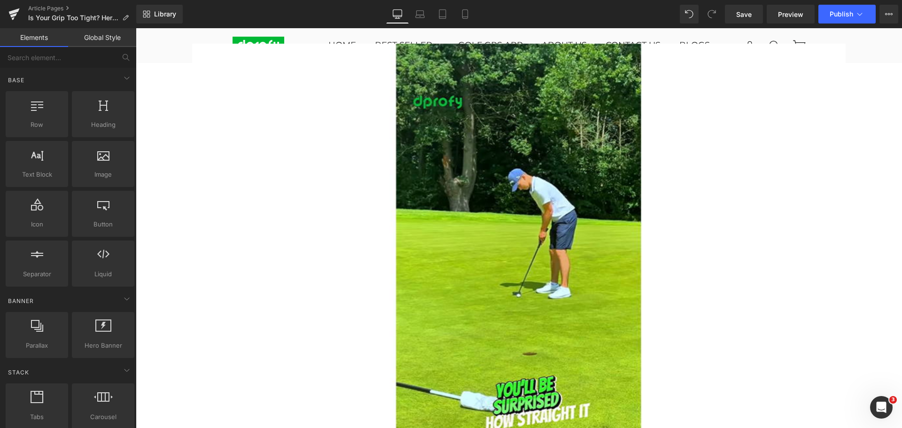
scroll to position [0, 0]
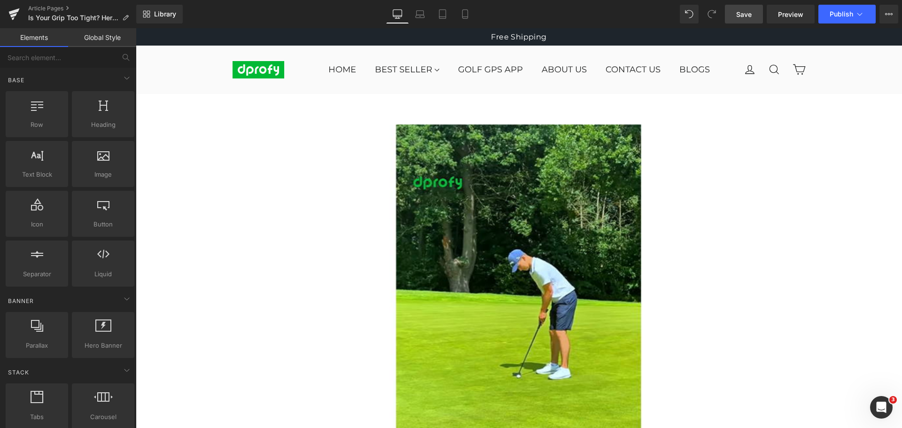
click at [747, 17] on span "Save" at bounding box center [743, 14] width 15 height 10
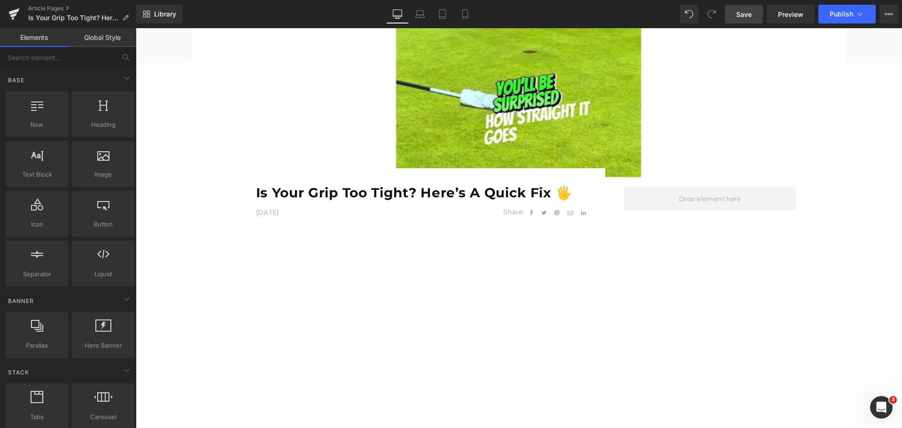
scroll to position [329, 0]
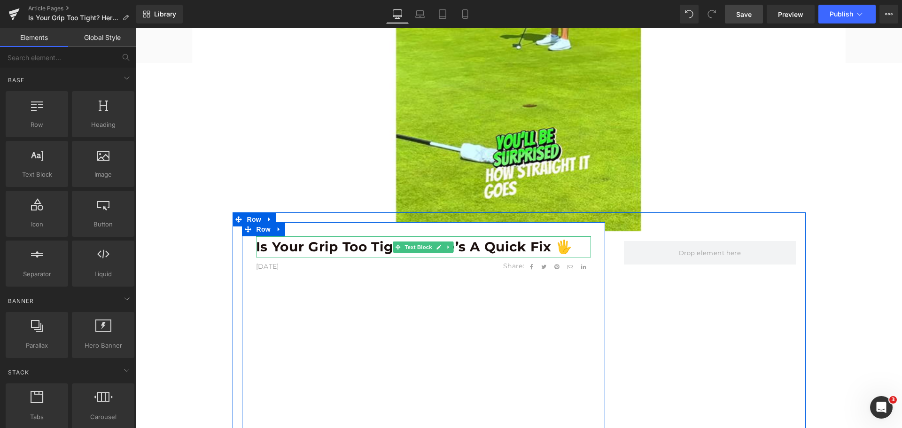
click at [459, 247] on b "Is Your Grip Too Tight? Here’s a Quick Fix 🖐️" at bounding box center [414, 247] width 317 height 16
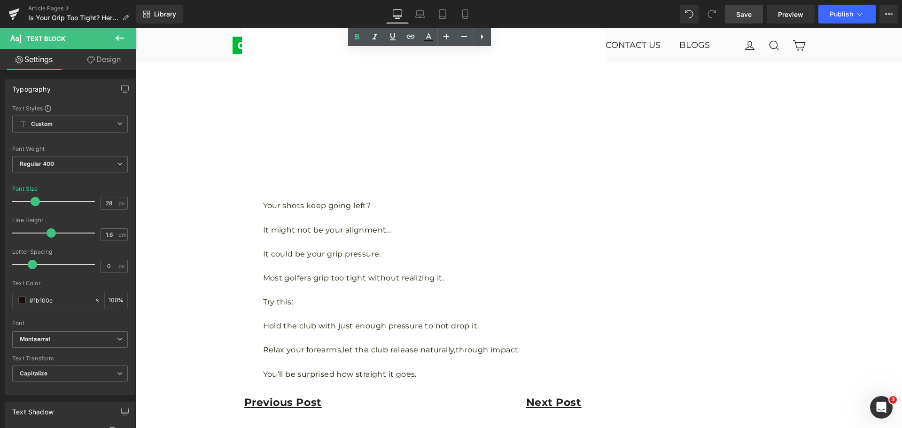
scroll to position [1033, 0]
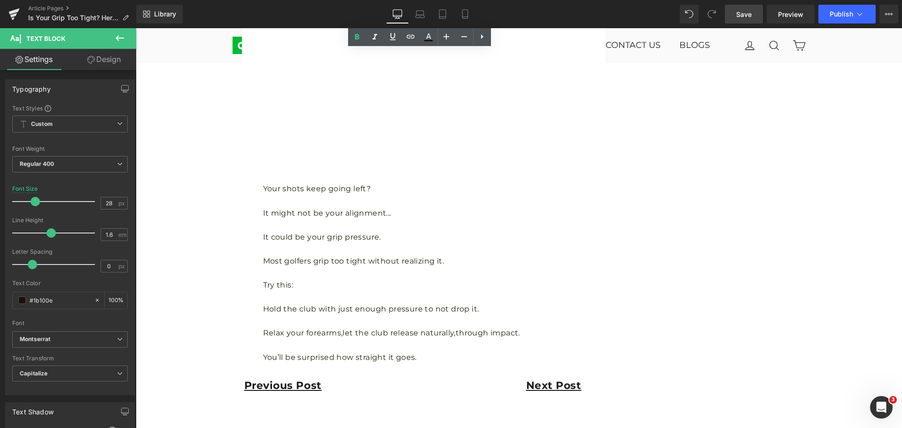
click at [452, 261] on p "Most golfers grip too tight without realizing it." at bounding box center [427, 261] width 328 height 12
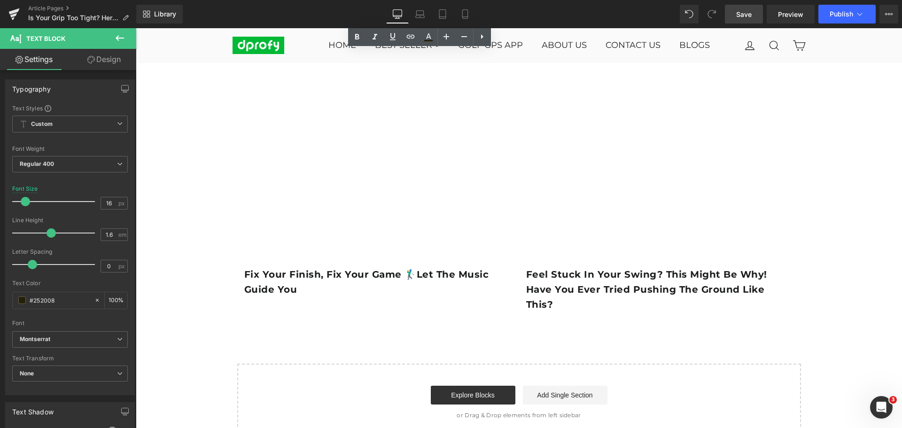
scroll to position [1691, 0]
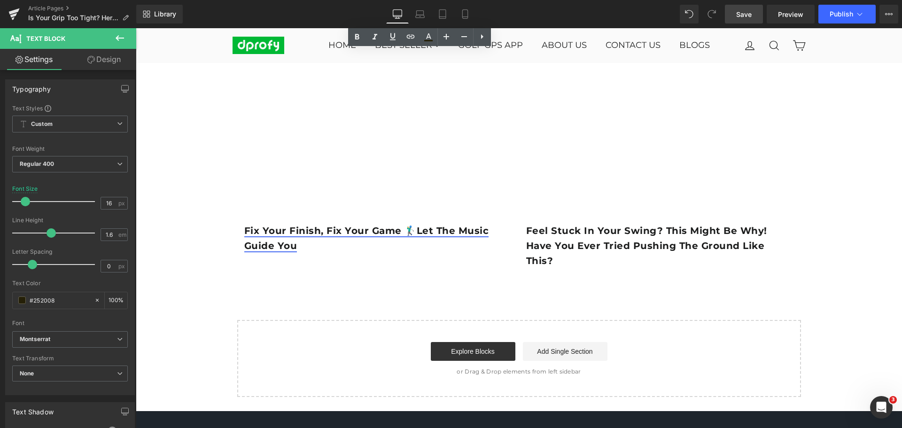
click at [416, 233] on link "Fix Your Finish, Fix Your Game 🏌️‍♂️Let the Music Guide You" at bounding box center [366, 238] width 245 height 26
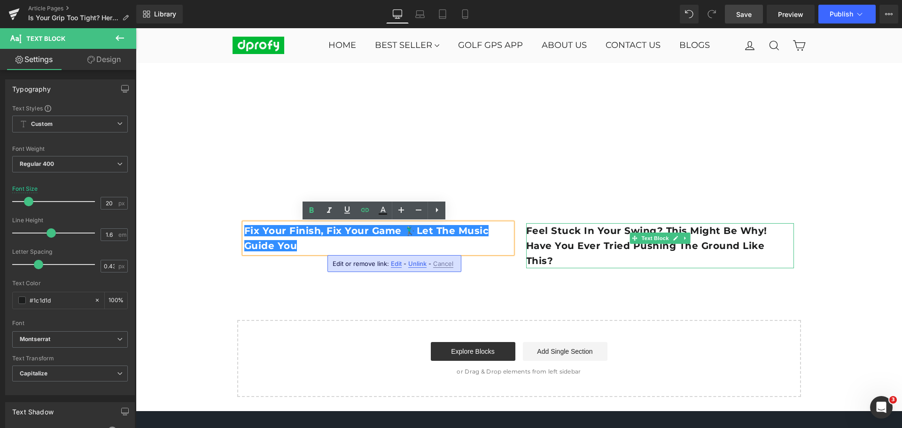
click at [572, 244] on b "Feel Stuck in Your Swing? This Might Be Why! Have you ever tried pushing the gr…" at bounding box center [646, 245] width 241 height 41
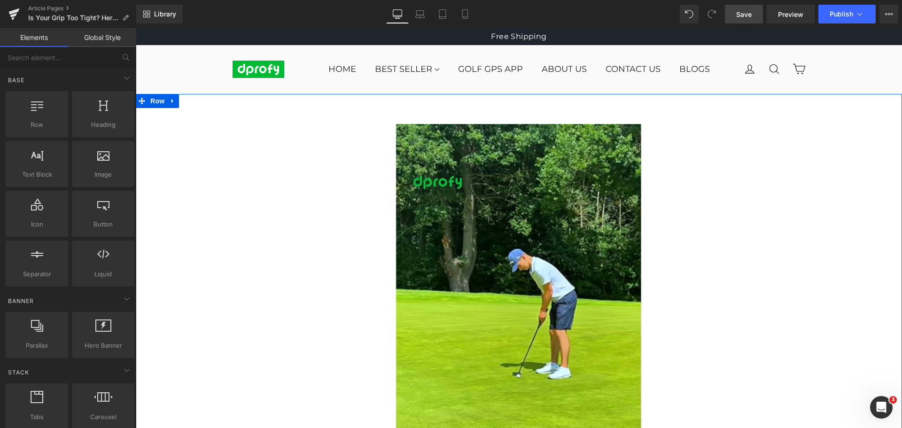
scroll to position [0, 0]
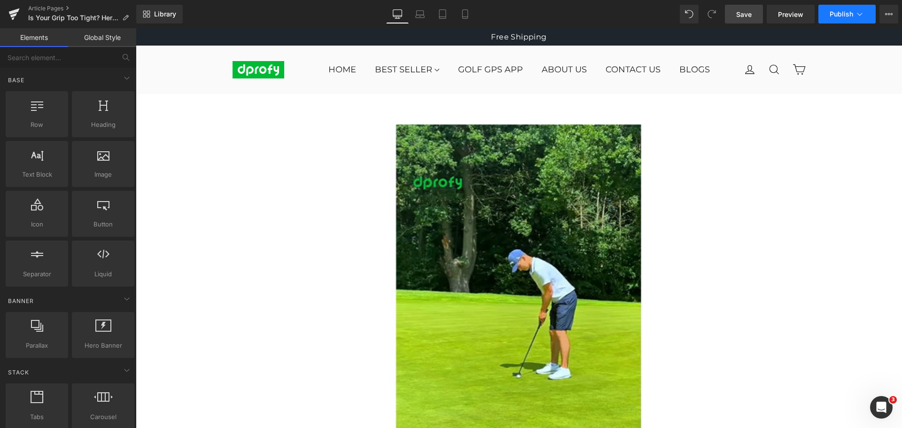
click at [844, 16] on span "Publish" at bounding box center [840, 14] width 23 height 8
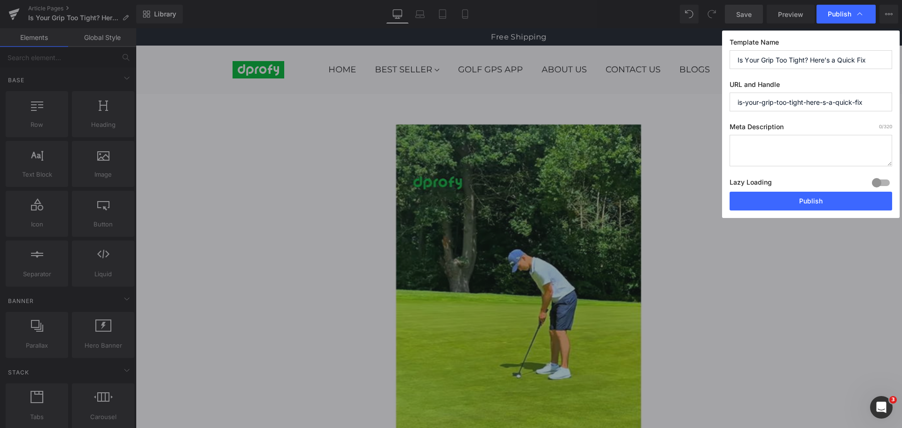
click at [844, 16] on span "Publish" at bounding box center [838, 14] width 23 height 8
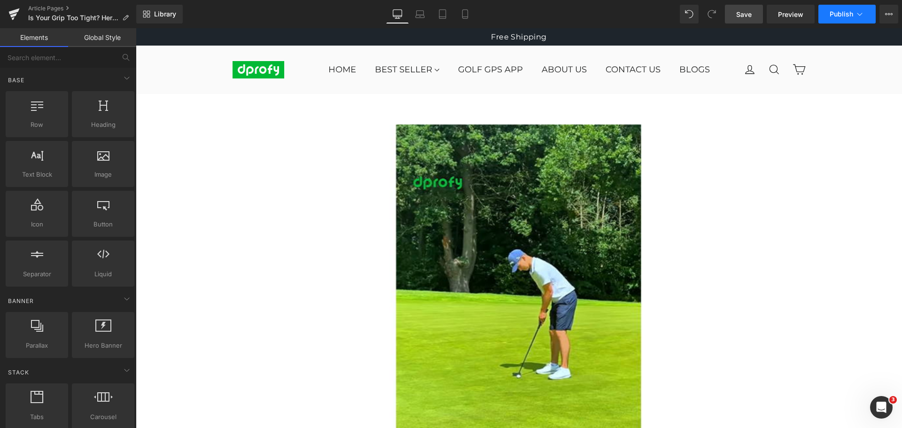
click at [844, 16] on span "Publish" at bounding box center [840, 14] width 23 height 8
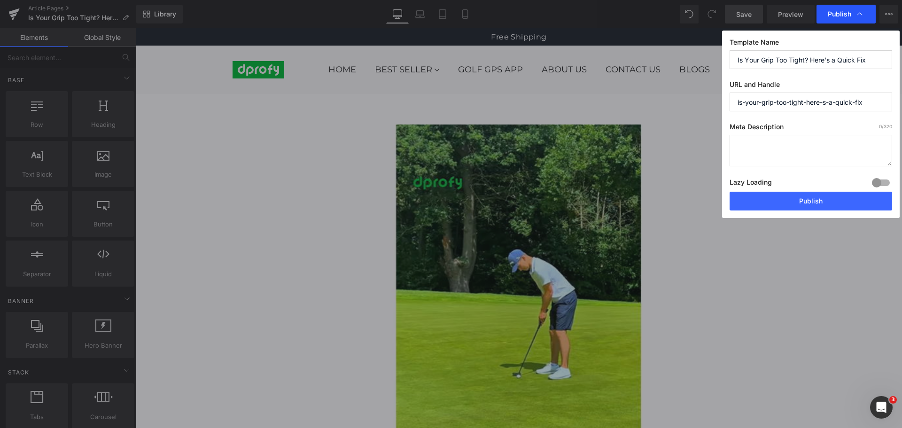
click at [838, 19] on div "Publish" at bounding box center [845, 14] width 59 height 19
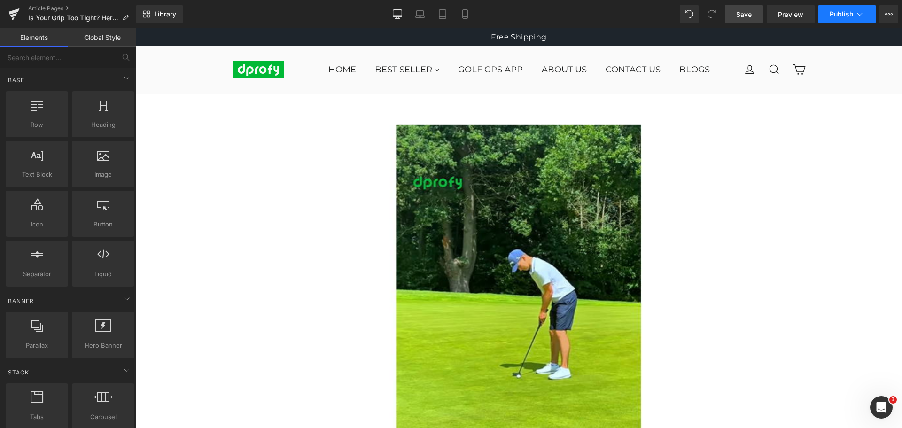
click at [845, 18] on button "Publish" at bounding box center [846, 14] width 57 height 19
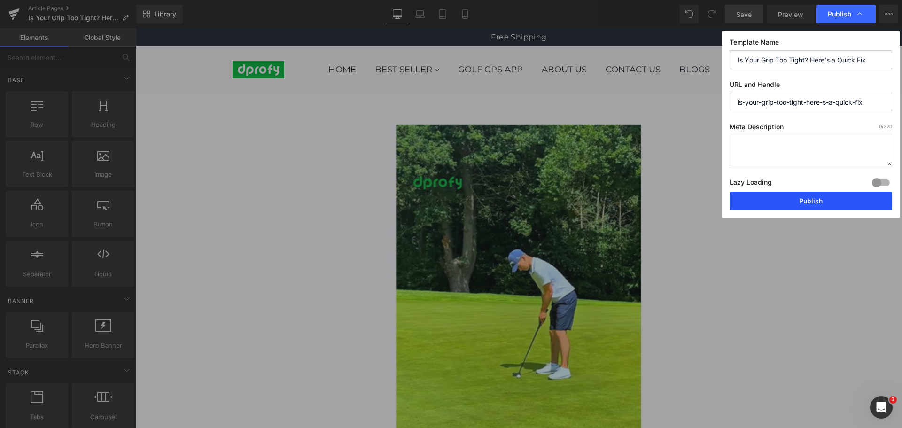
click at [822, 206] on button "Publish" at bounding box center [810, 201] width 162 height 19
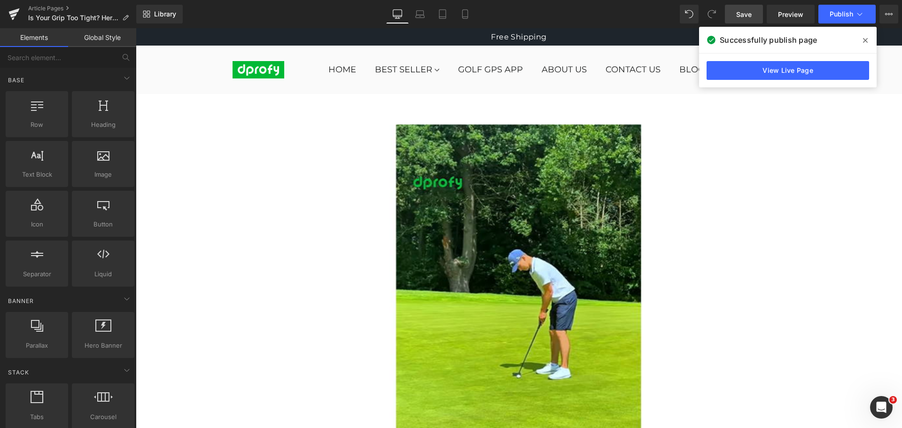
drag, startPoint x: 865, startPoint y: 43, endPoint x: 729, endPoint y: 41, distance: 135.7
click at [865, 43] on icon at bounding box center [865, 41] width 5 height 8
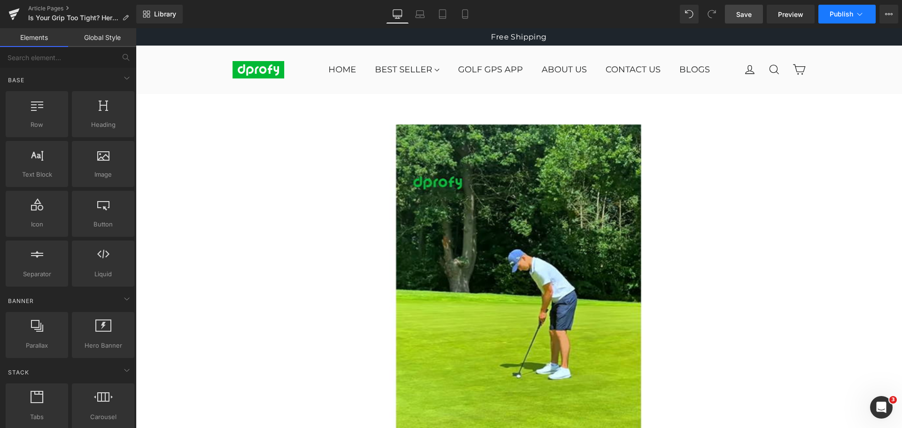
click at [843, 17] on span "Publish" at bounding box center [840, 14] width 23 height 8
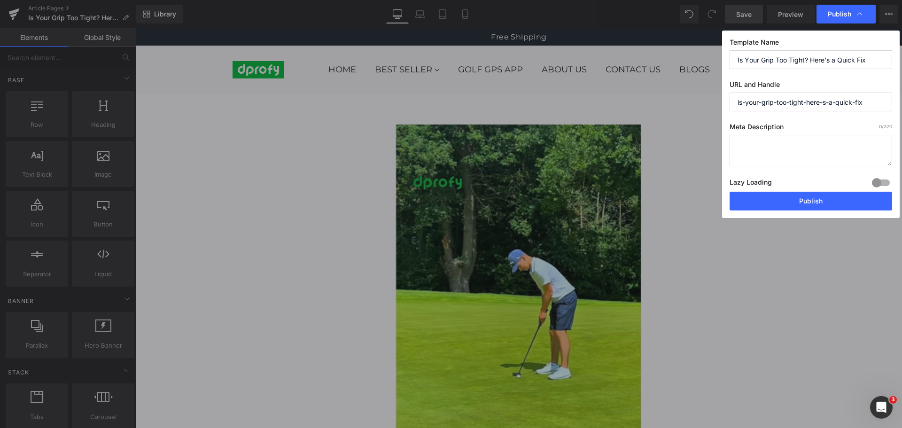
click at [843, 17] on span "Publish" at bounding box center [838, 14] width 23 height 8
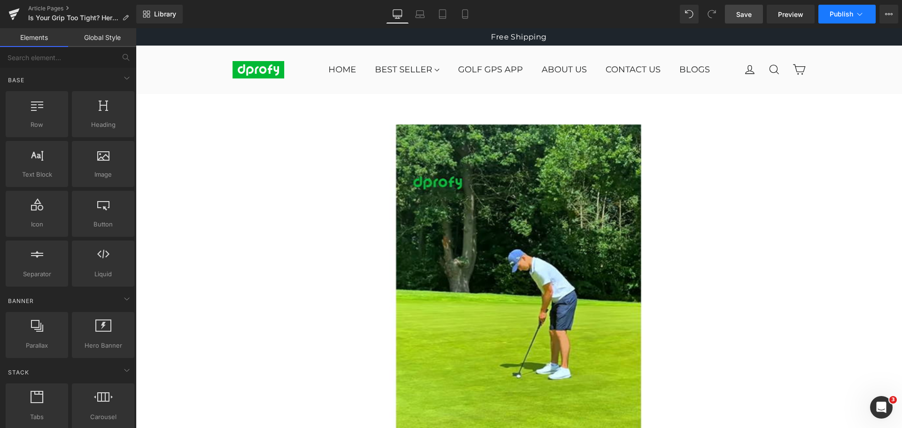
click at [841, 17] on span "Publish" at bounding box center [840, 14] width 23 height 8
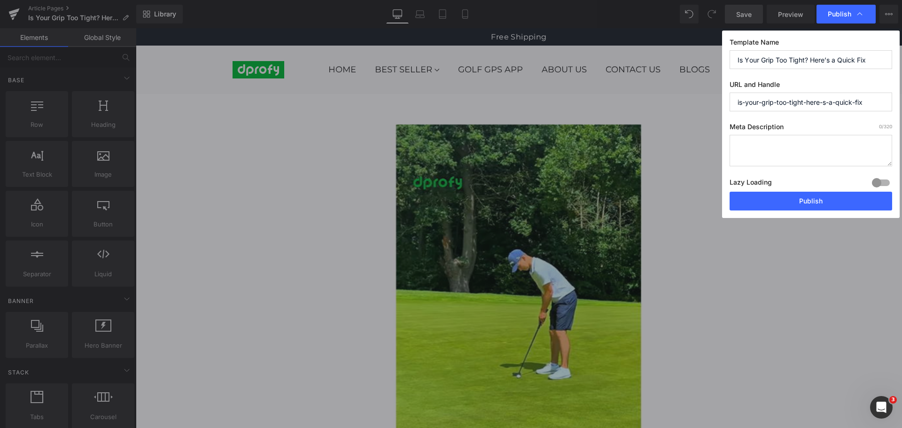
click at [841, 17] on span "Publish" at bounding box center [838, 14] width 23 height 8
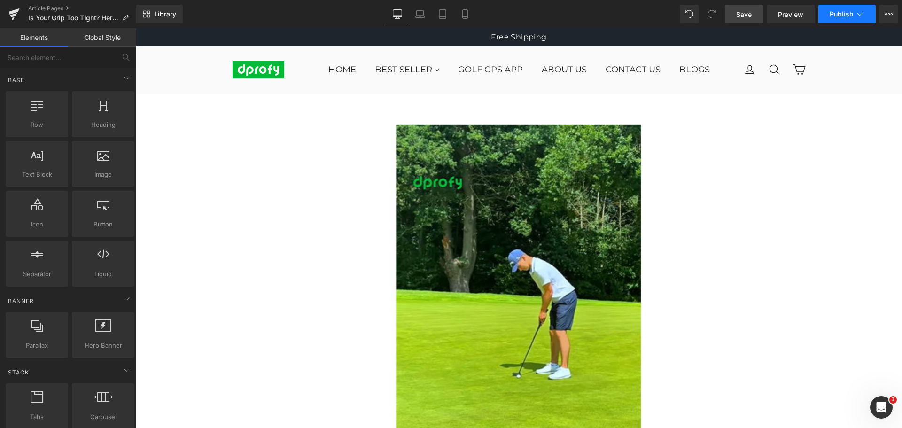
click at [841, 17] on span "Publish" at bounding box center [840, 14] width 23 height 8
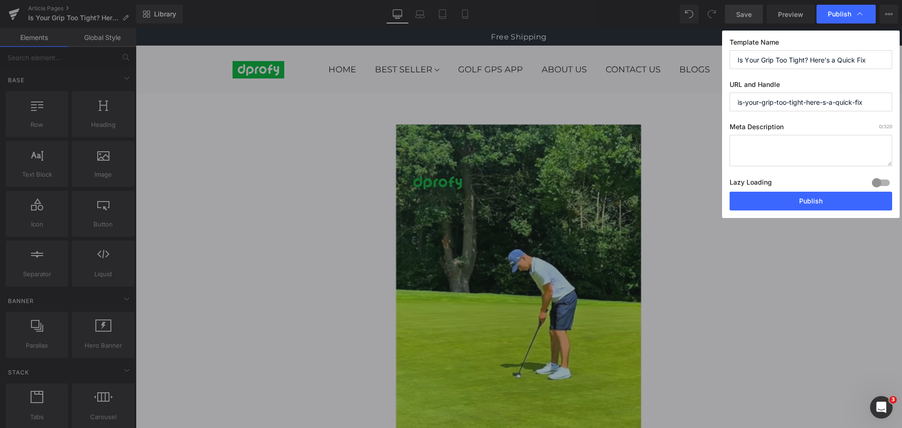
click at [826, 102] on input "is-your-grip-too-tight-here-s-a-quick-fix" at bounding box center [810, 102] width 162 height 19
type input "is-your-grip-too-tight-here-is-a-quick-fix"
click at [854, 119] on div "Template Name Is Your Grip Too Tight? Here’s a Quick Fix URL and Handle is-your…" at bounding box center [811, 124] width 178 height 187
click at [820, 205] on button "Publish" at bounding box center [810, 201] width 162 height 19
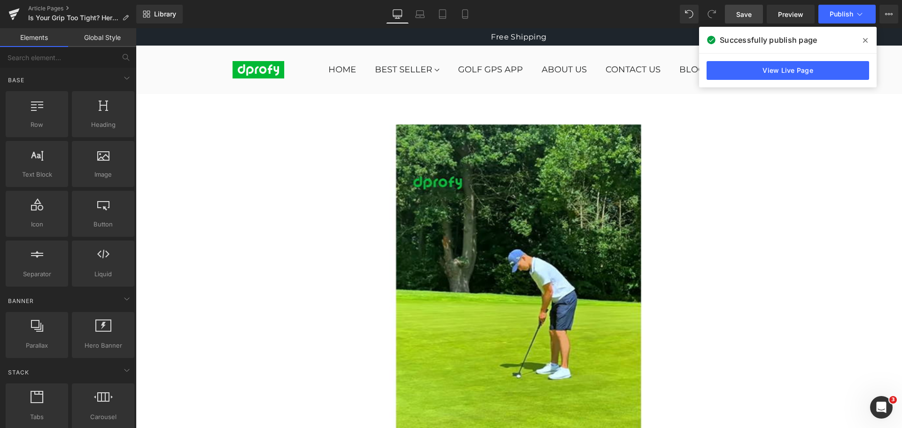
click at [864, 39] on icon at bounding box center [865, 40] width 5 height 5
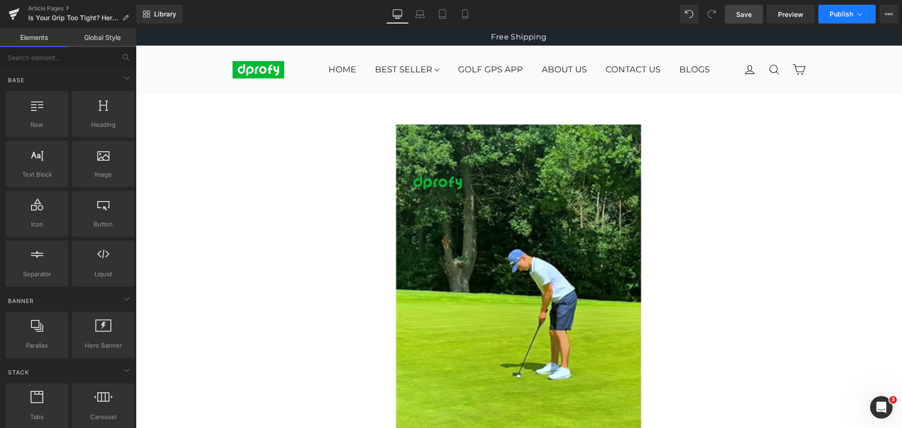
click at [843, 17] on span "Publish" at bounding box center [840, 14] width 23 height 8
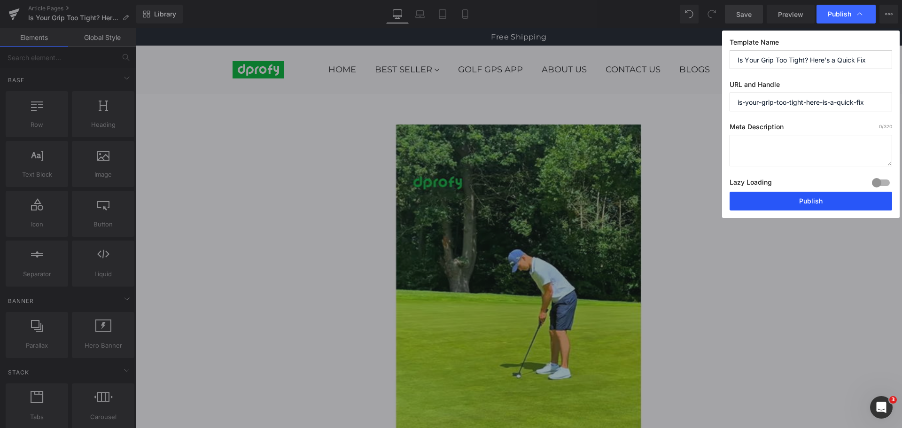
click at [814, 202] on button "Publish" at bounding box center [810, 201] width 162 height 19
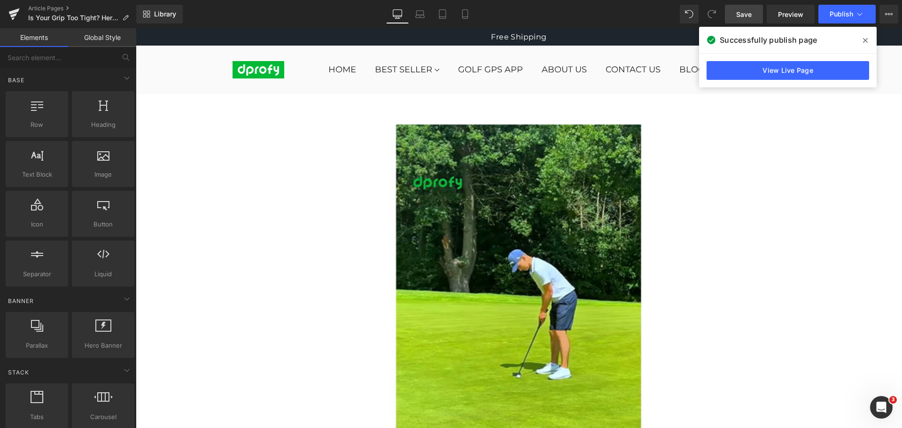
click at [864, 41] on icon at bounding box center [865, 40] width 5 height 5
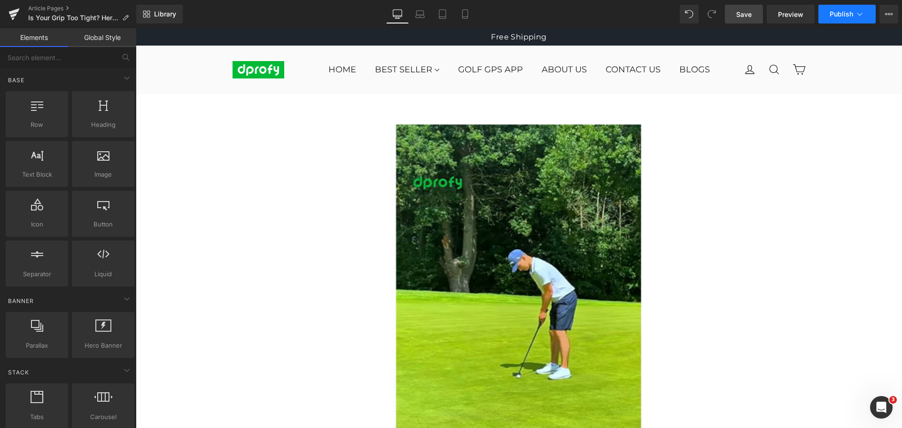
click at [843, 15] on span "Publish" at bounding box center [840, 14] width 23 height 8
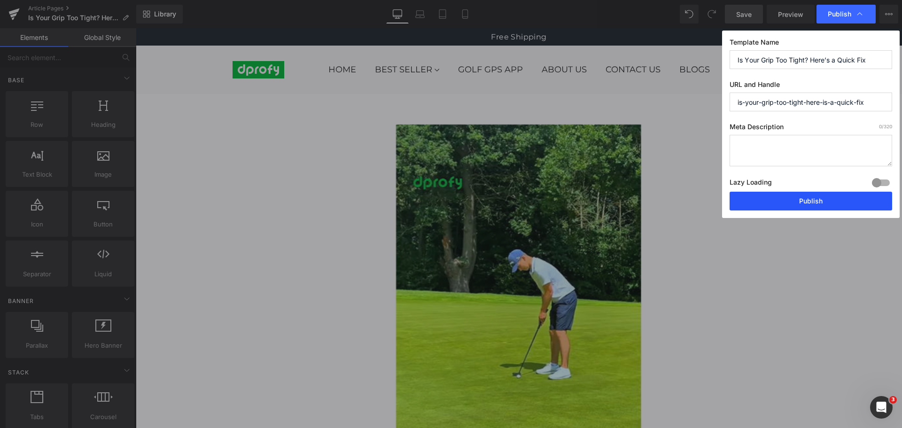
click at [821, 205] on button "Publish" at bounding box center [810, 201] width 162 height 19
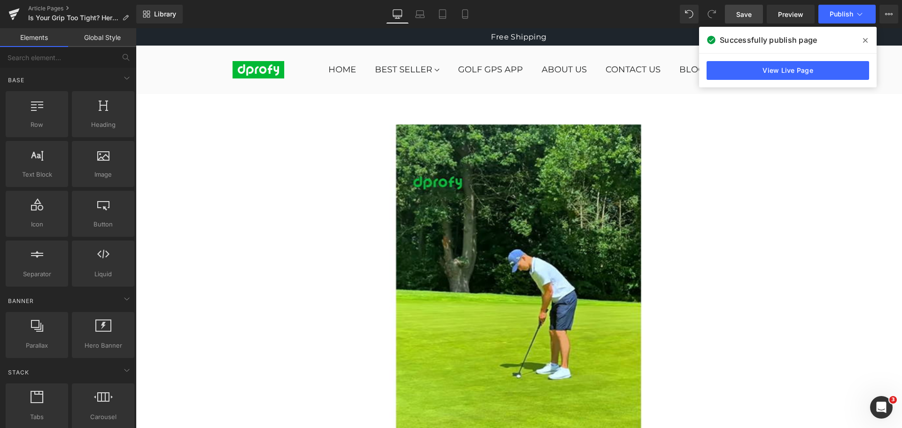
click at [865, 39] on icon at bounding box center [865, 41] width 5 height 8
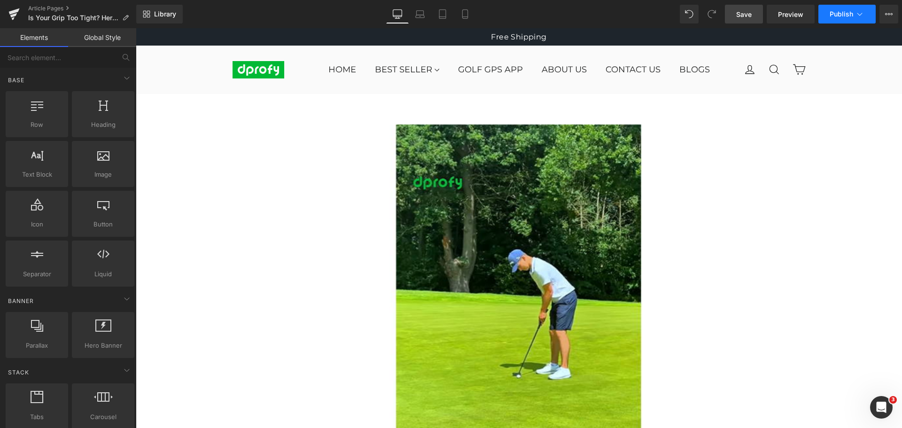
click at [845, 16] on span "Publish" at bounding box center [840, 14] width 23 height 8
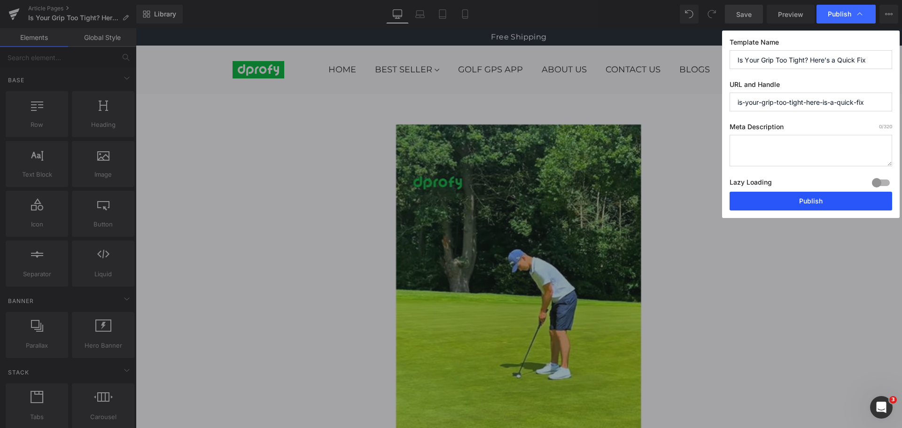
click at [815, 205] on button "Publish" at bounding box center [810, 201] width 162 height 19
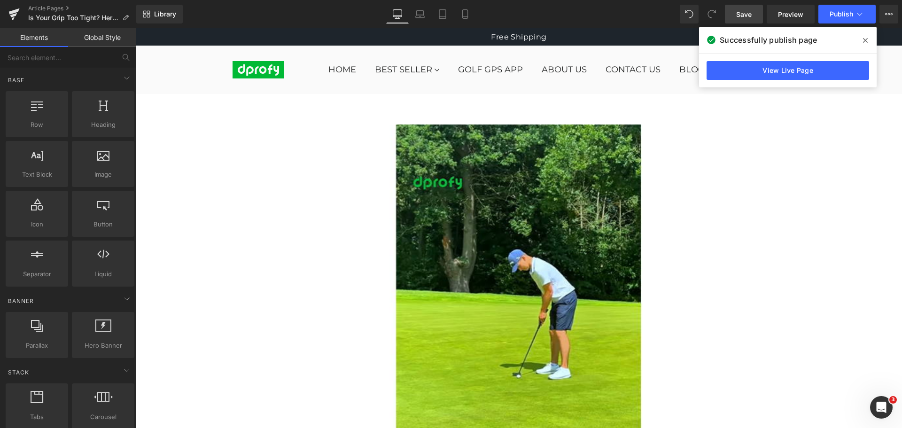
click at [865, 41] on icon at bounding box center [865, 40] width 5 height 5
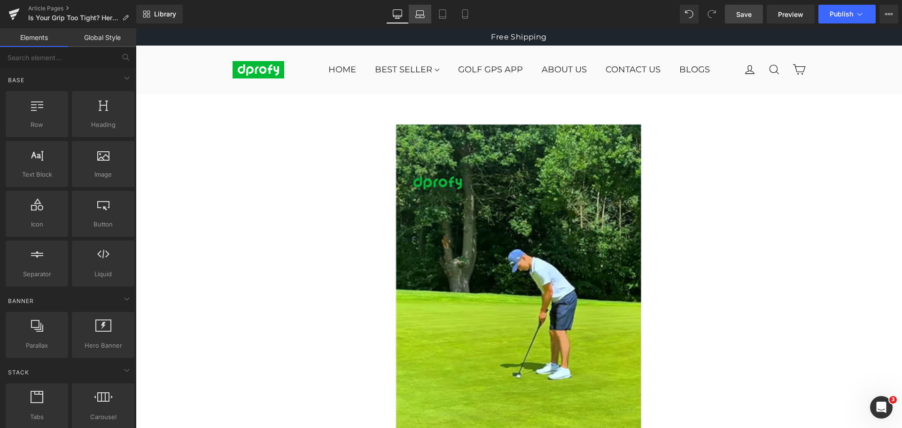
click at [422, 10] on icon at bounding box center [419, 13] width 9 height 9
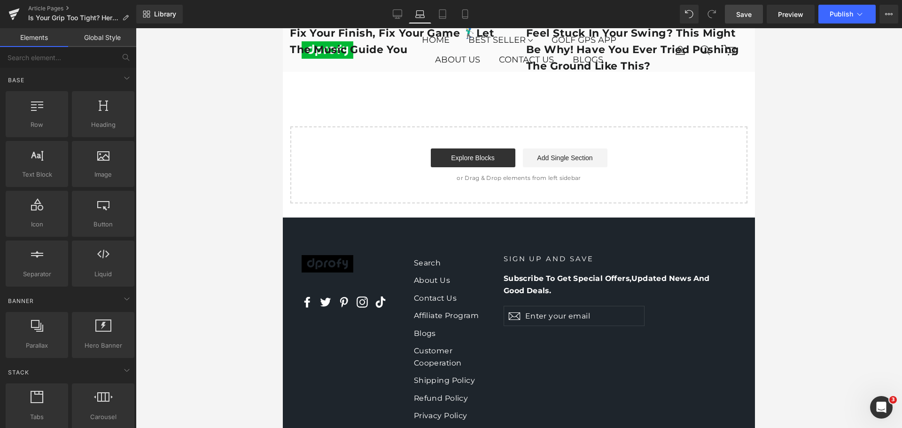
scroll to position [1644, 0]
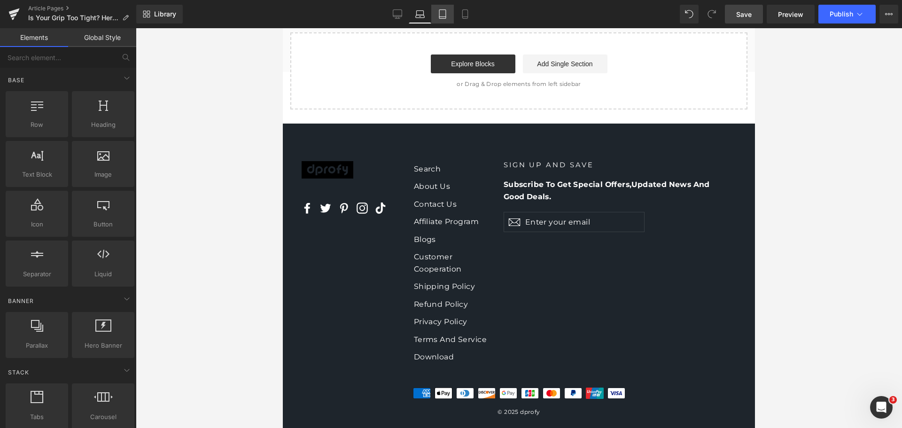
click at [434, 17] on link "Tablet" at bounding box center [442, 14] width 23 height 19
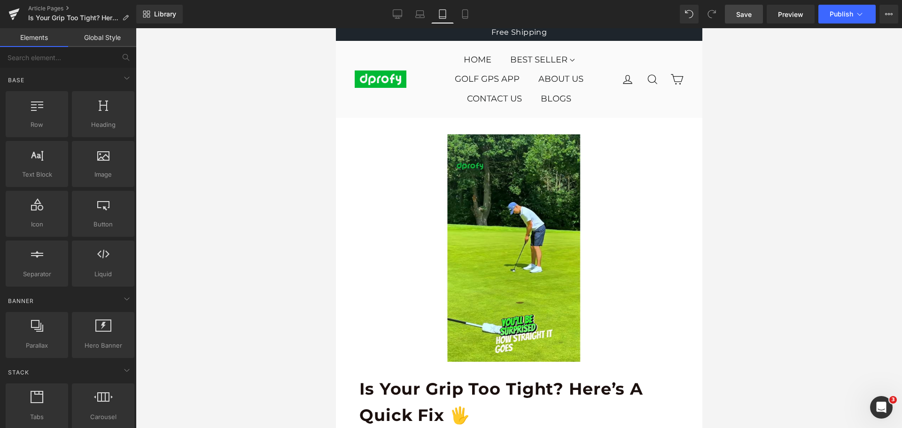
scroll to position [0, 0]
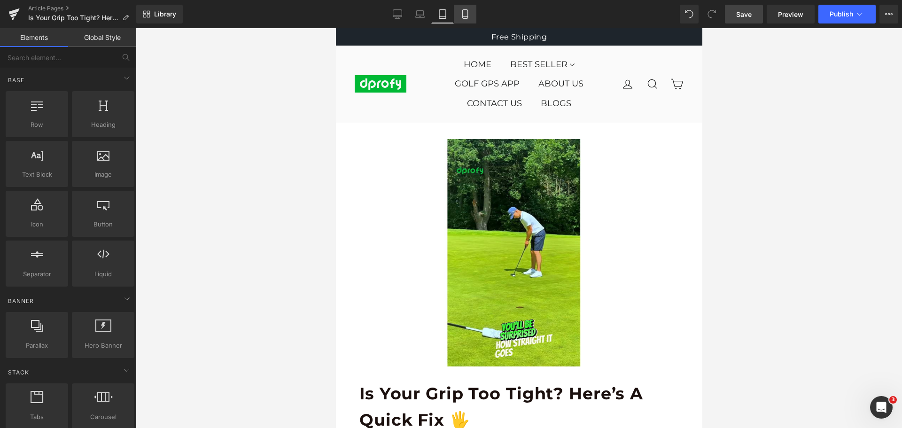
click at [467, 14] on icon at bounding box center [464, 13] width 9 height 9
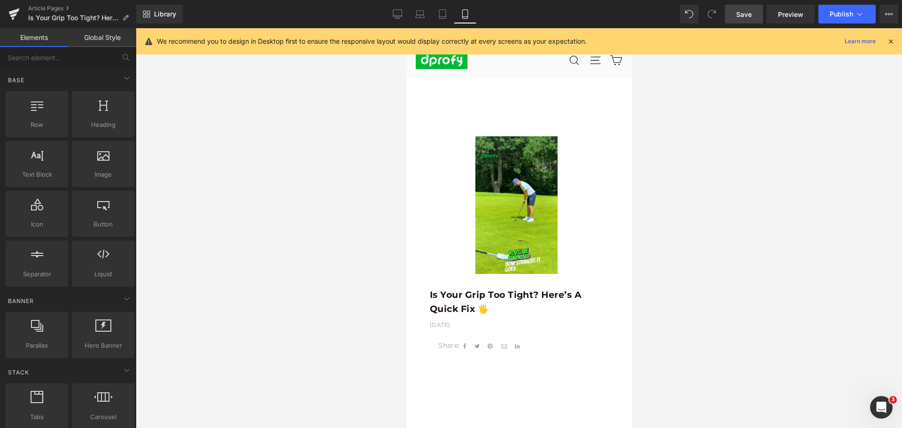
scroll to position [78, 0]
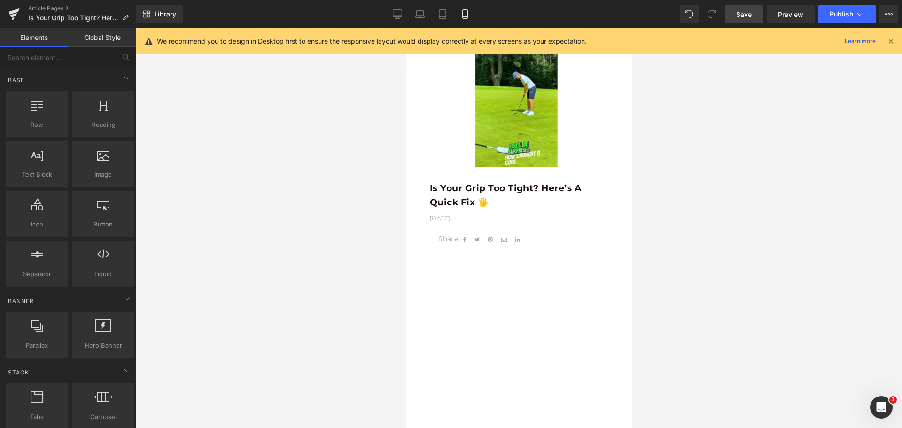
click at [890, 44] on icon at bounding box center [890, 41] width 8 height 8
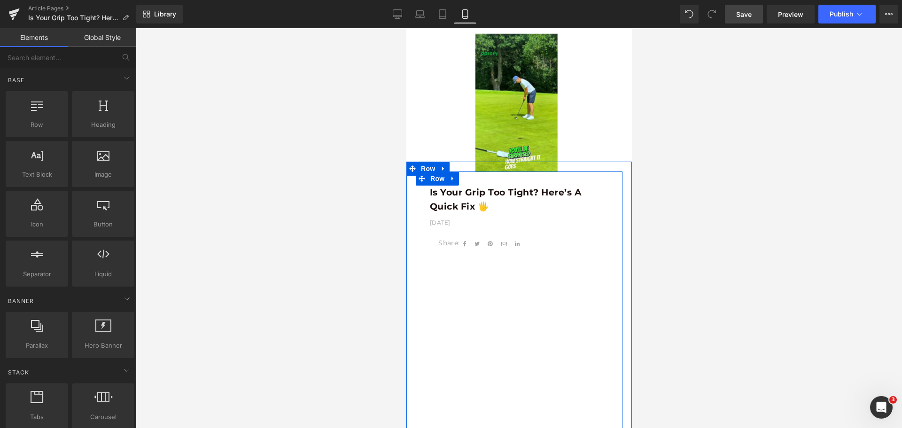
scroll to position [0, 0]
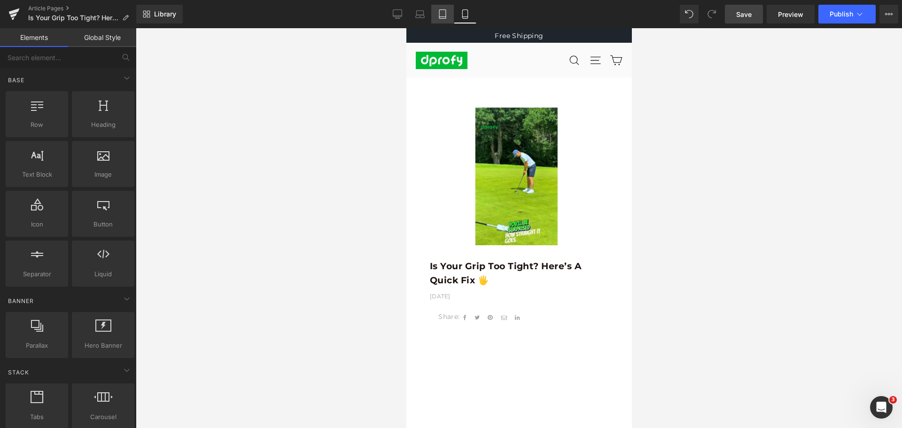
click at [440, 15] on icon at bounding box center [442, 13] width 9 height 9
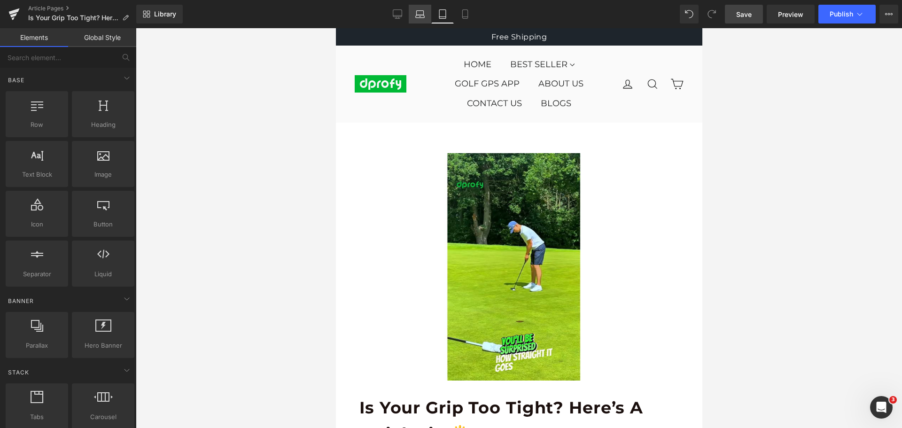
click at [416, 14] on icon at bounding box center [419, 13] width 9 height 9
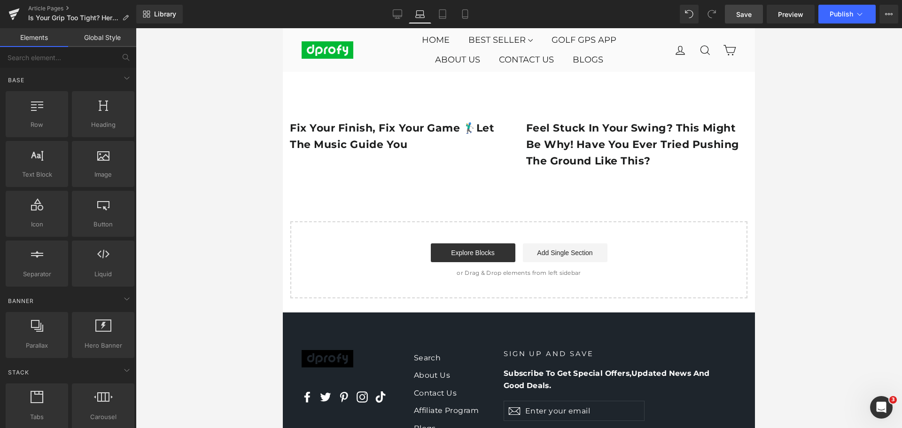
scroll to position [1409, 0]
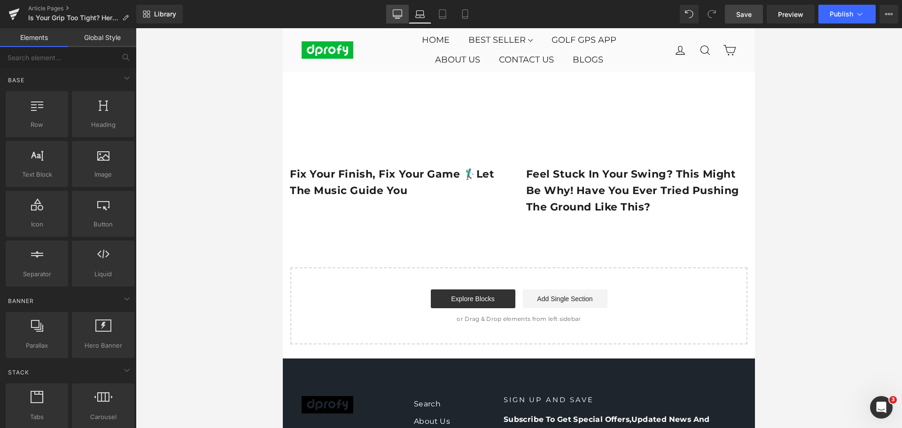
click at [395, 18] on icon at bounding box center [397, 13] width 9 height 9
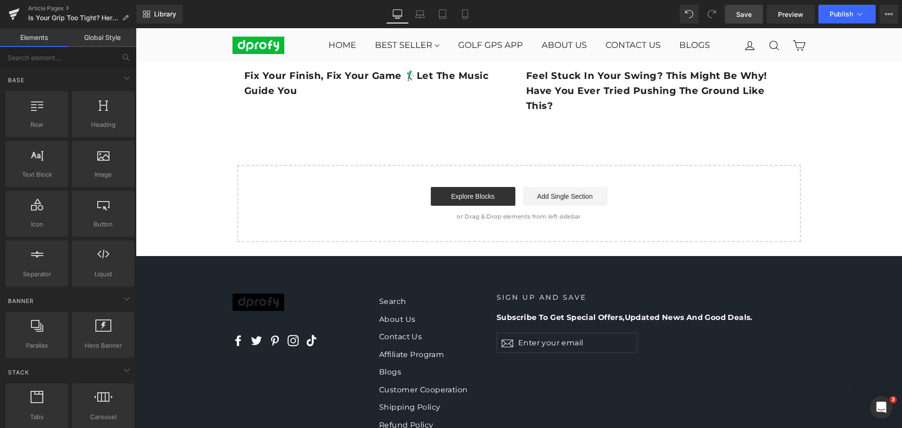
scroll to position [1954, 0]
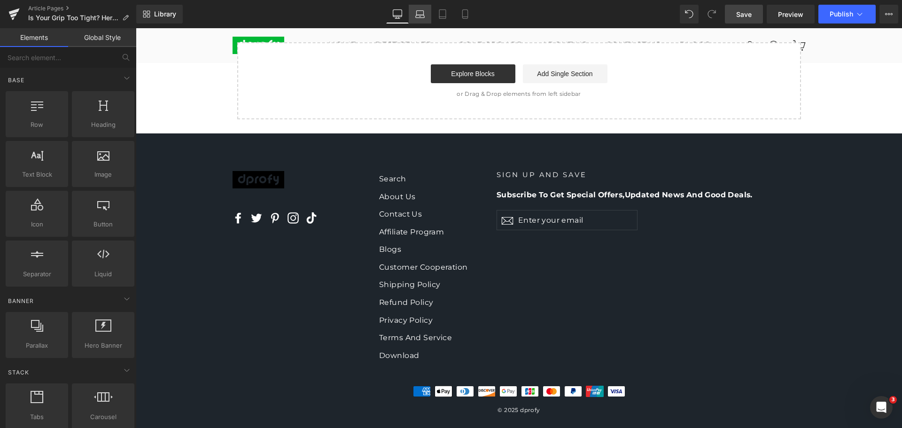
drag, startPoint x: 423, startPoint y: 11, endPoint x: 154, endPoint y: 59, distance: 273.4
click at [423, 11] on icon at bounding box center [420, 13] width 7 height 4
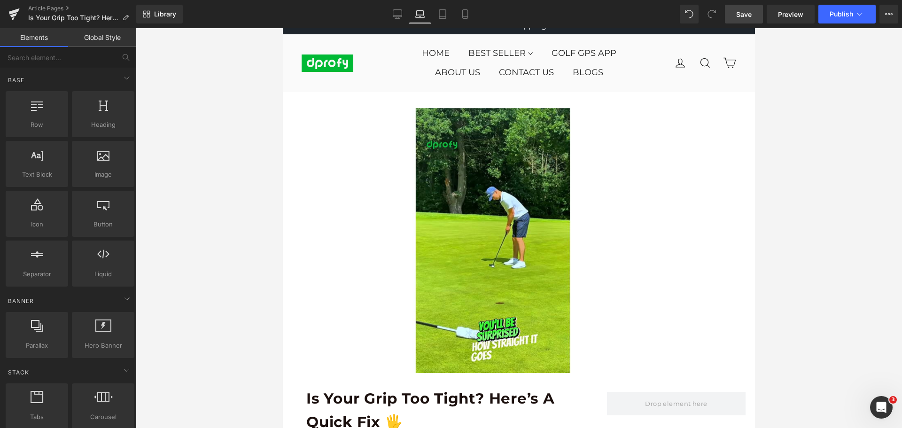
scroll to position [0, 0]
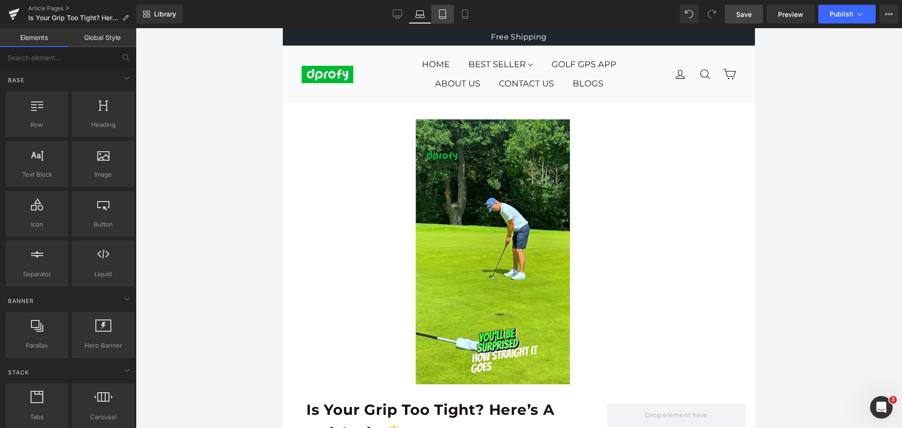
click at [440, 10] on icon at bounding box center [442, 14] width 7 height 9
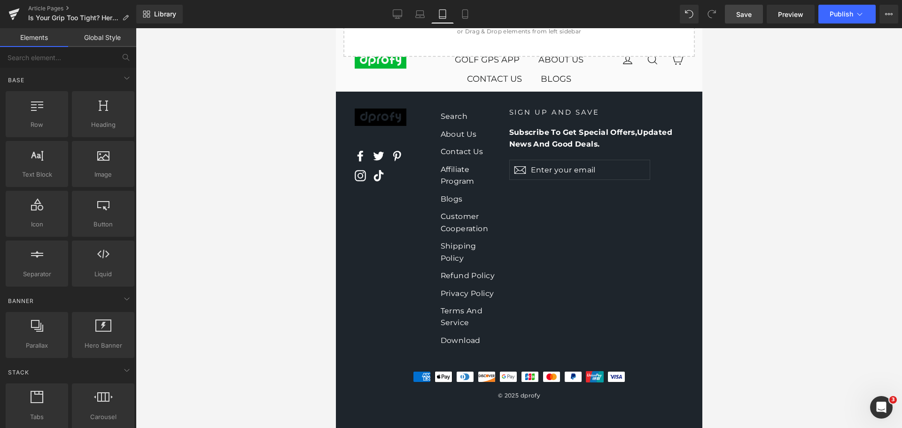
scroll to position [1735, 0]
click at [469, 14] on icon at bounding box center [464, 13] width 9 height 9
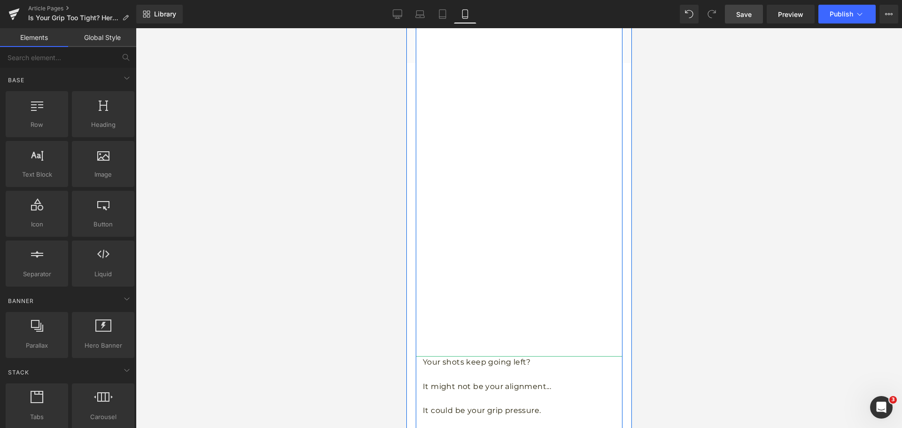
scroll to position [210, 0]
